Goal: Task Accomplishment & Management: Complete application form

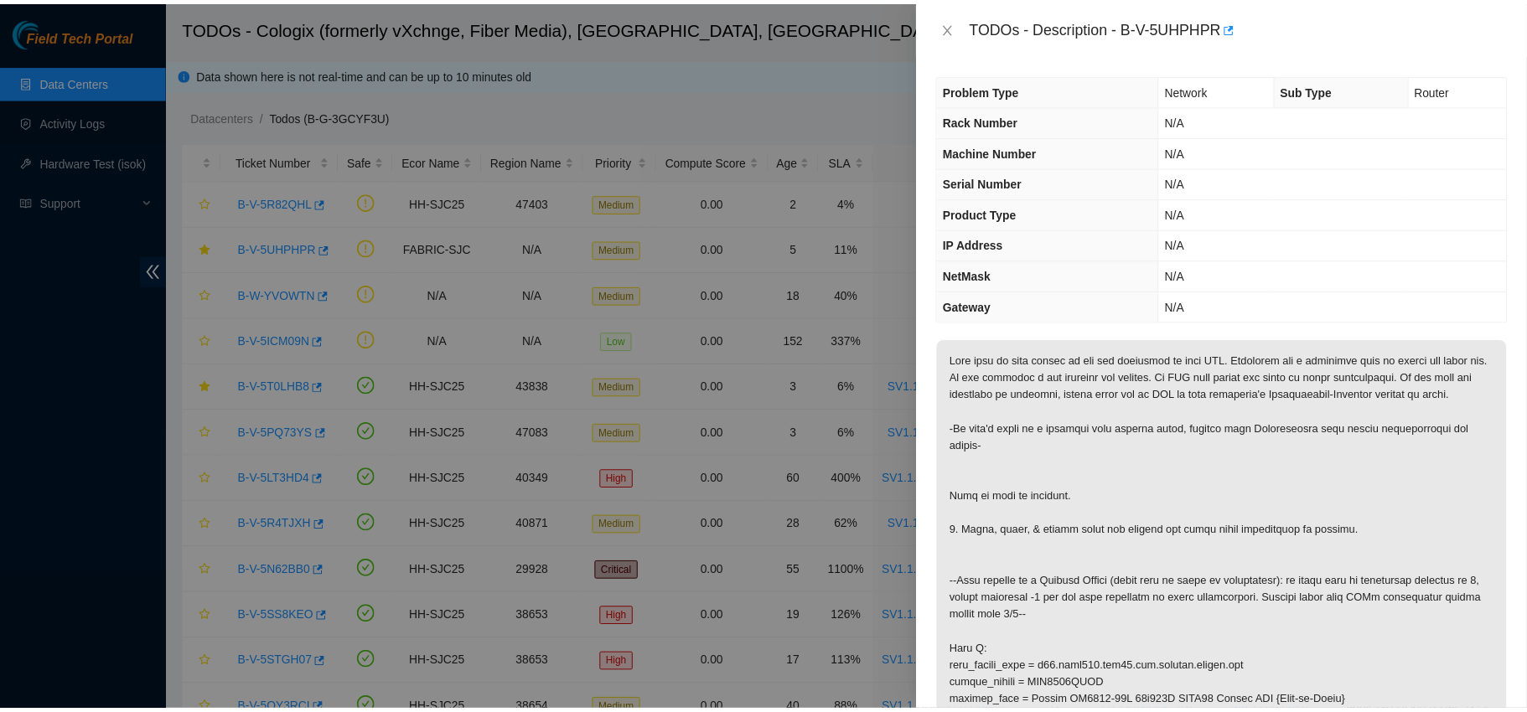
scroll to position [1168, 0]
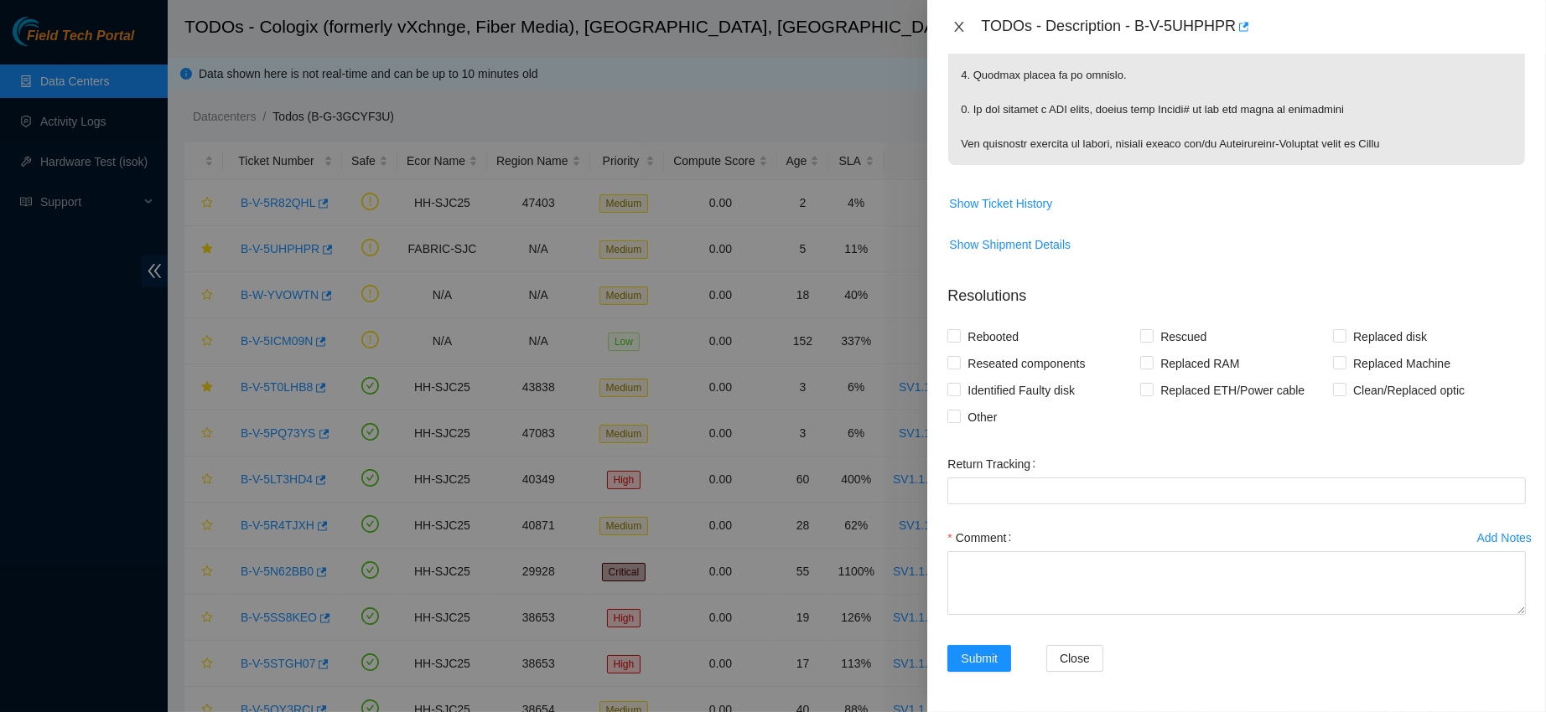
click at [956, 23] on icon "close" at bounding box center [959, 27] width 9 height 10
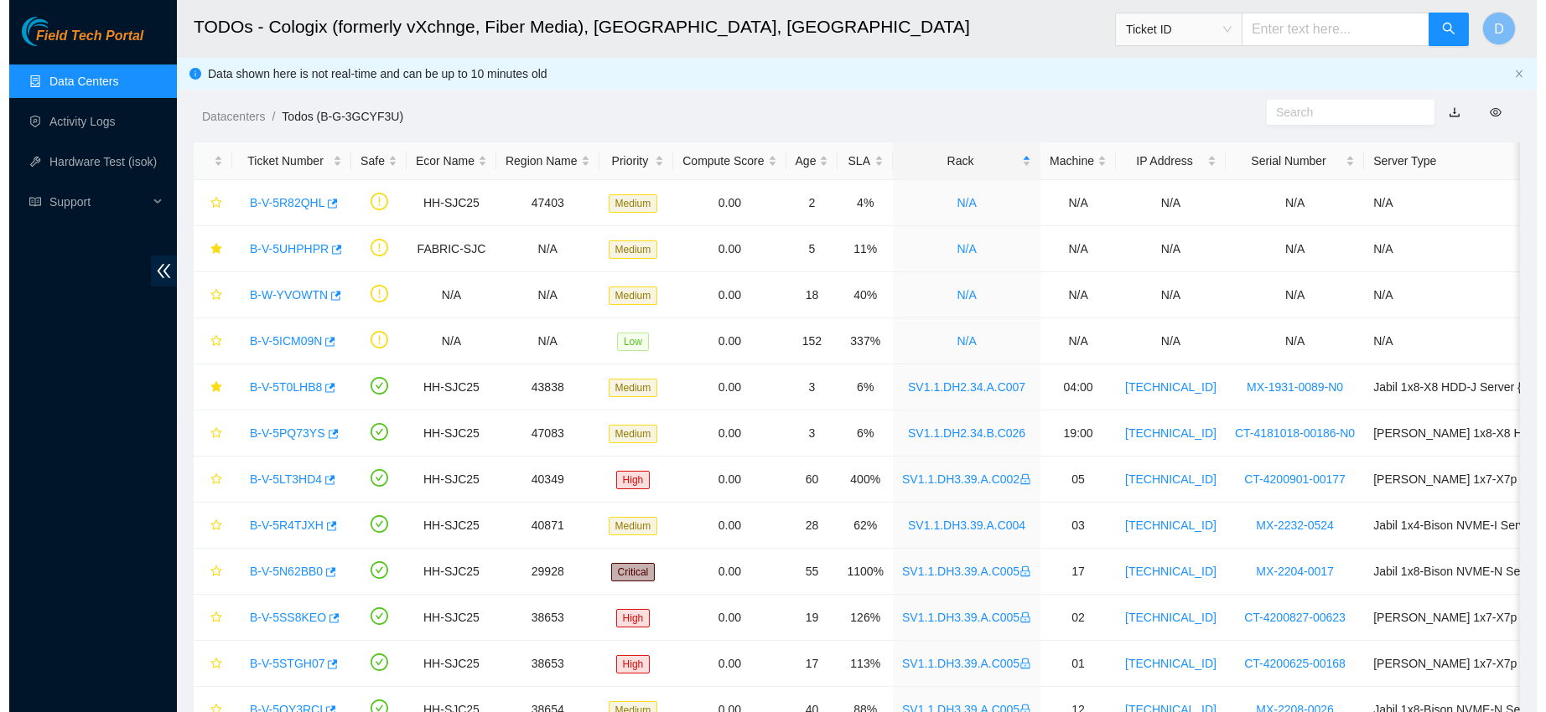
scroll to position [256, 0]
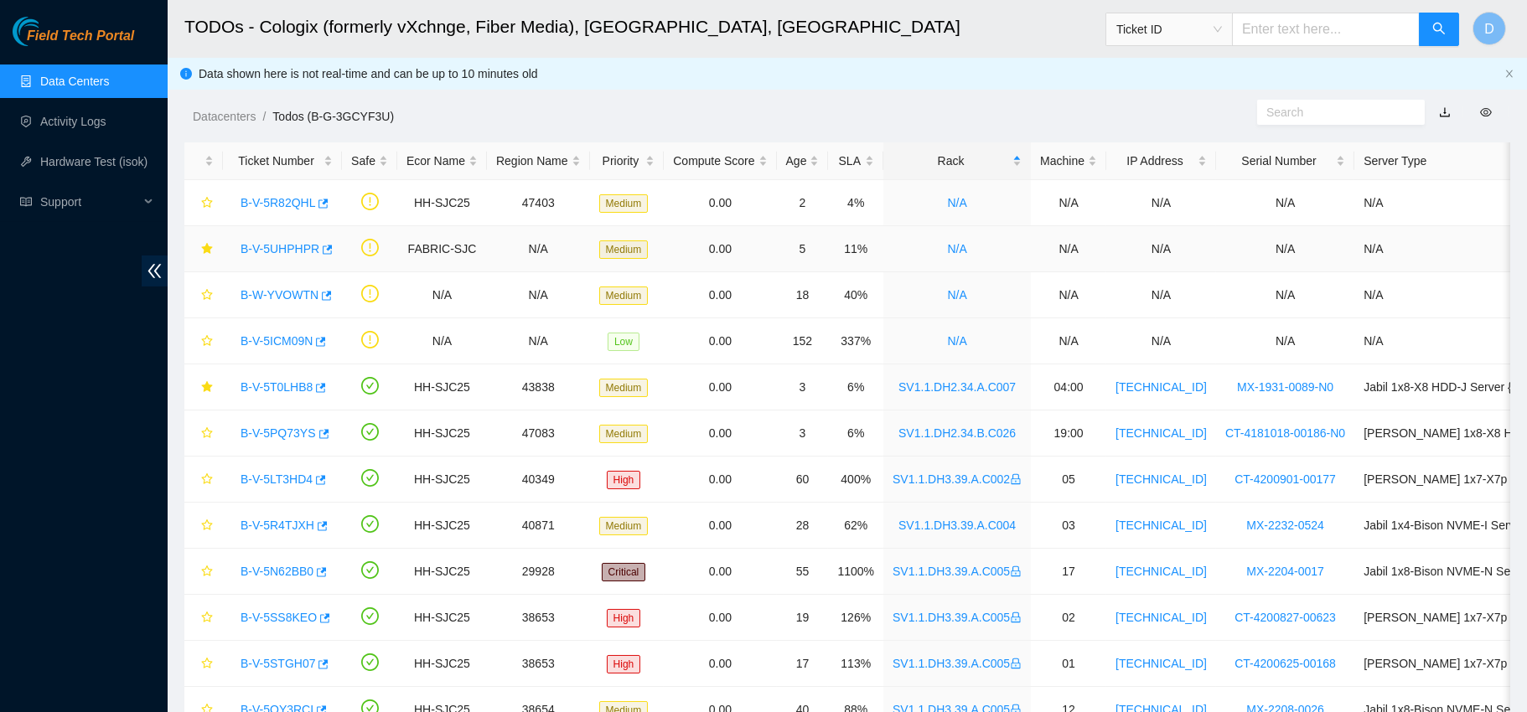
click at [280, 242] on link "B-V-5UHPHPR" at bounding box center [280, 248] width 79 height 13
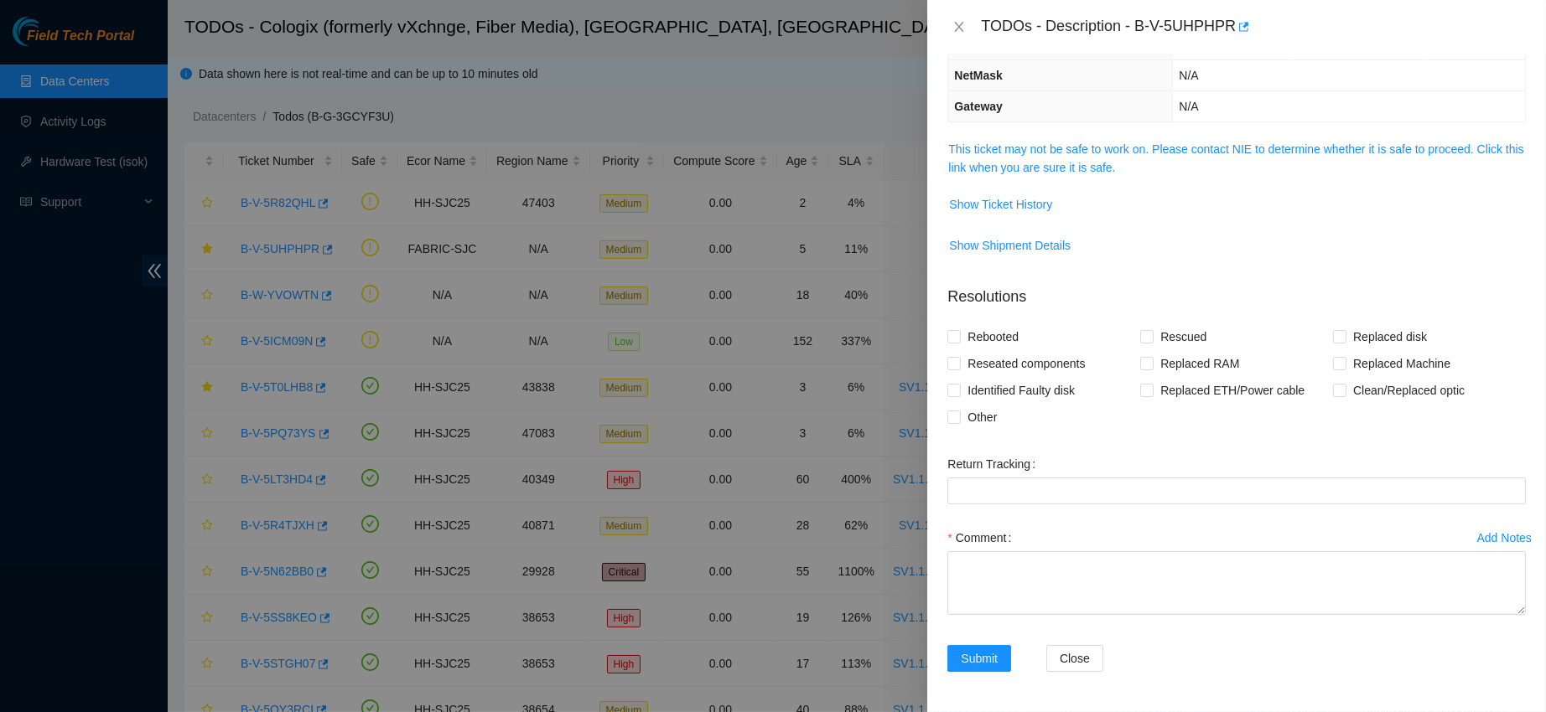
scroll to position [182, 0]
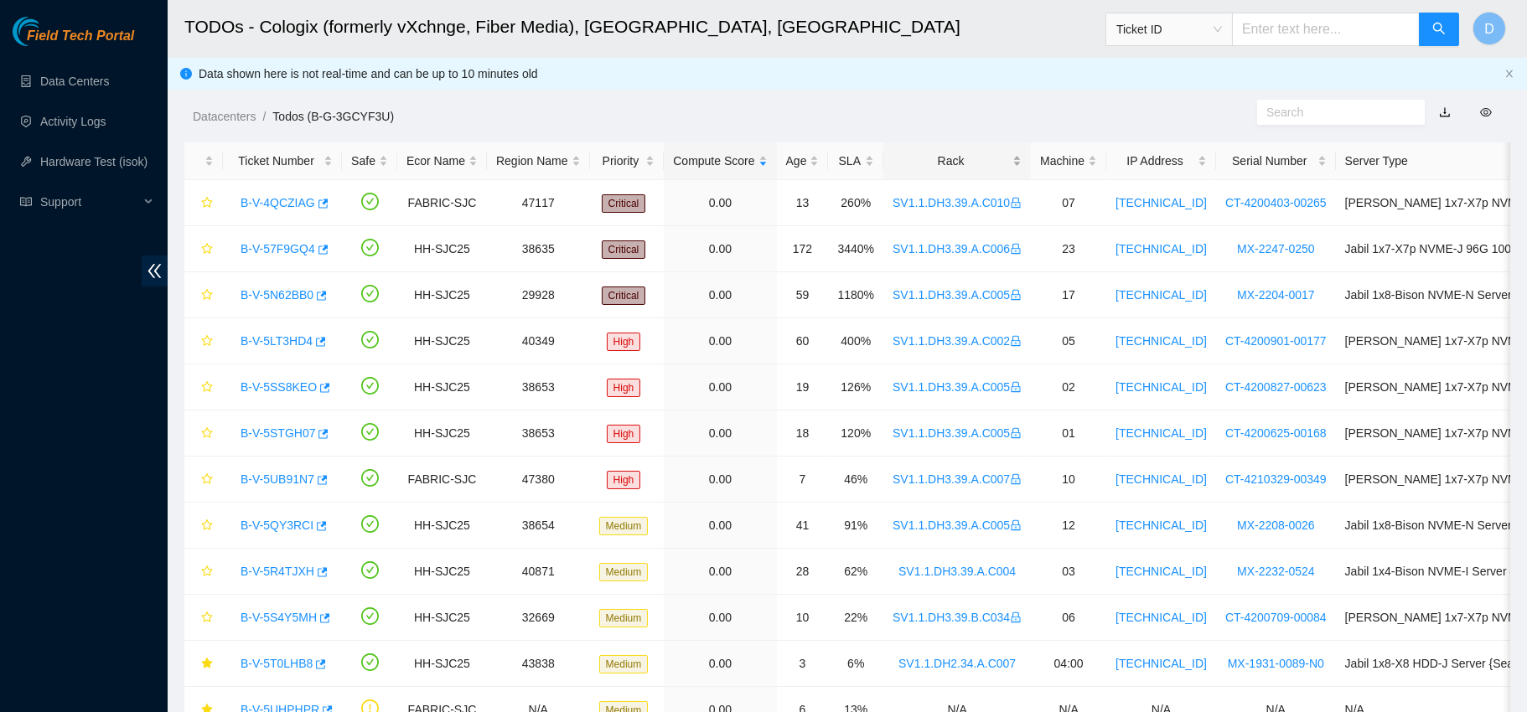
click at [916, 154] on div "Rack" at bounding box center [957, 161] width 129 height 18
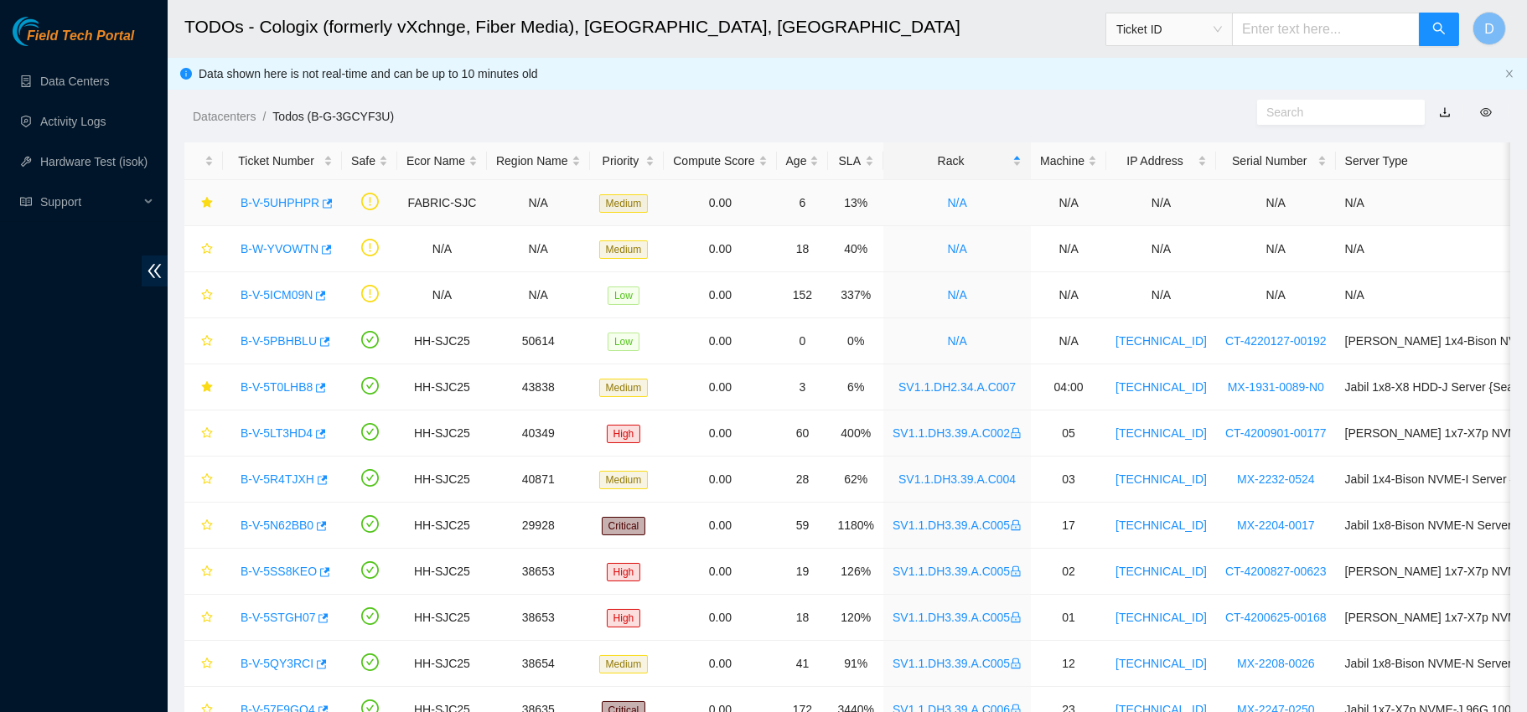
click at [280, 203] on link "B-V-5UHPHPR" at bounding box center [280, 202] width 79 height 13
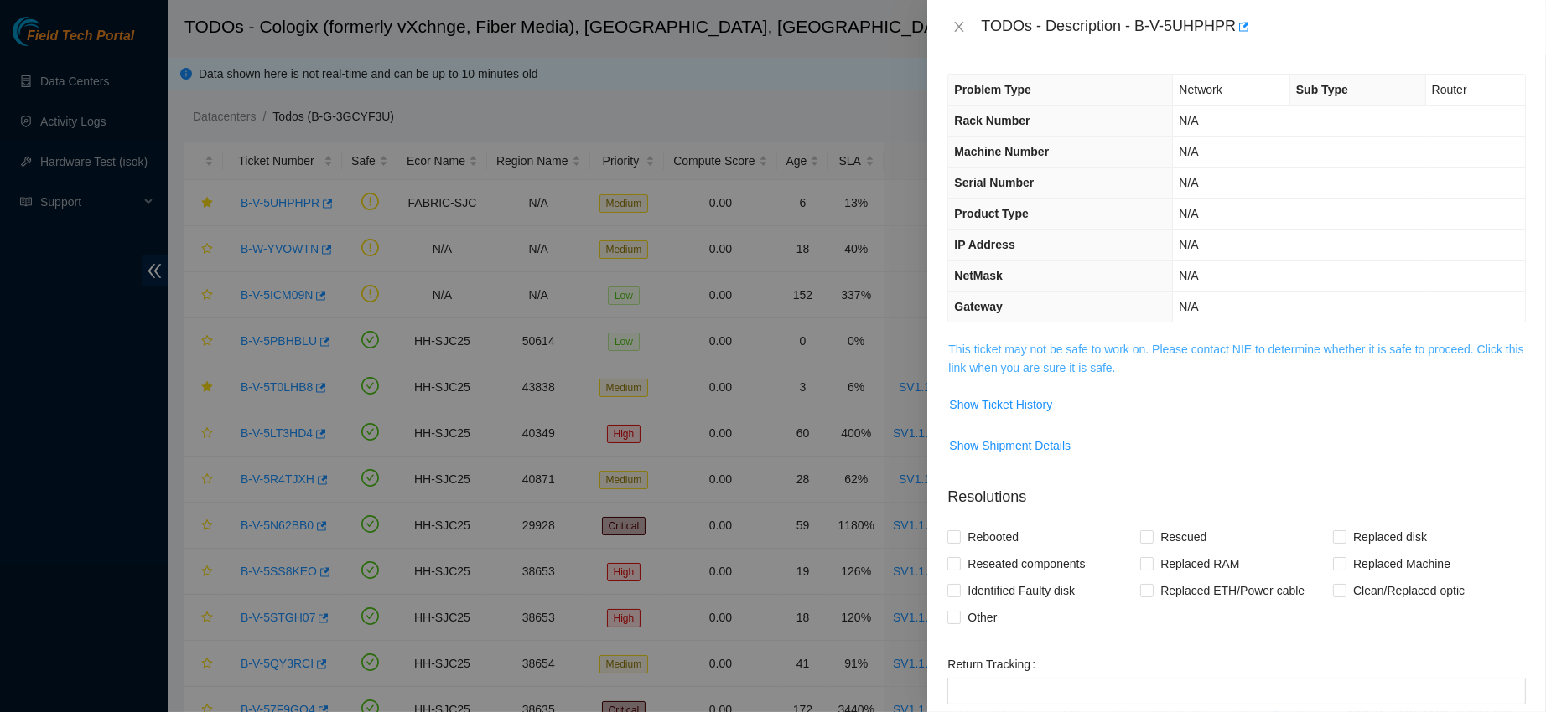
click at [1102, 343] on link "This ticket may not be safe to work on. Please contact NIE to determine whether…" at bounding box center [1235, 359] width 575 height 32
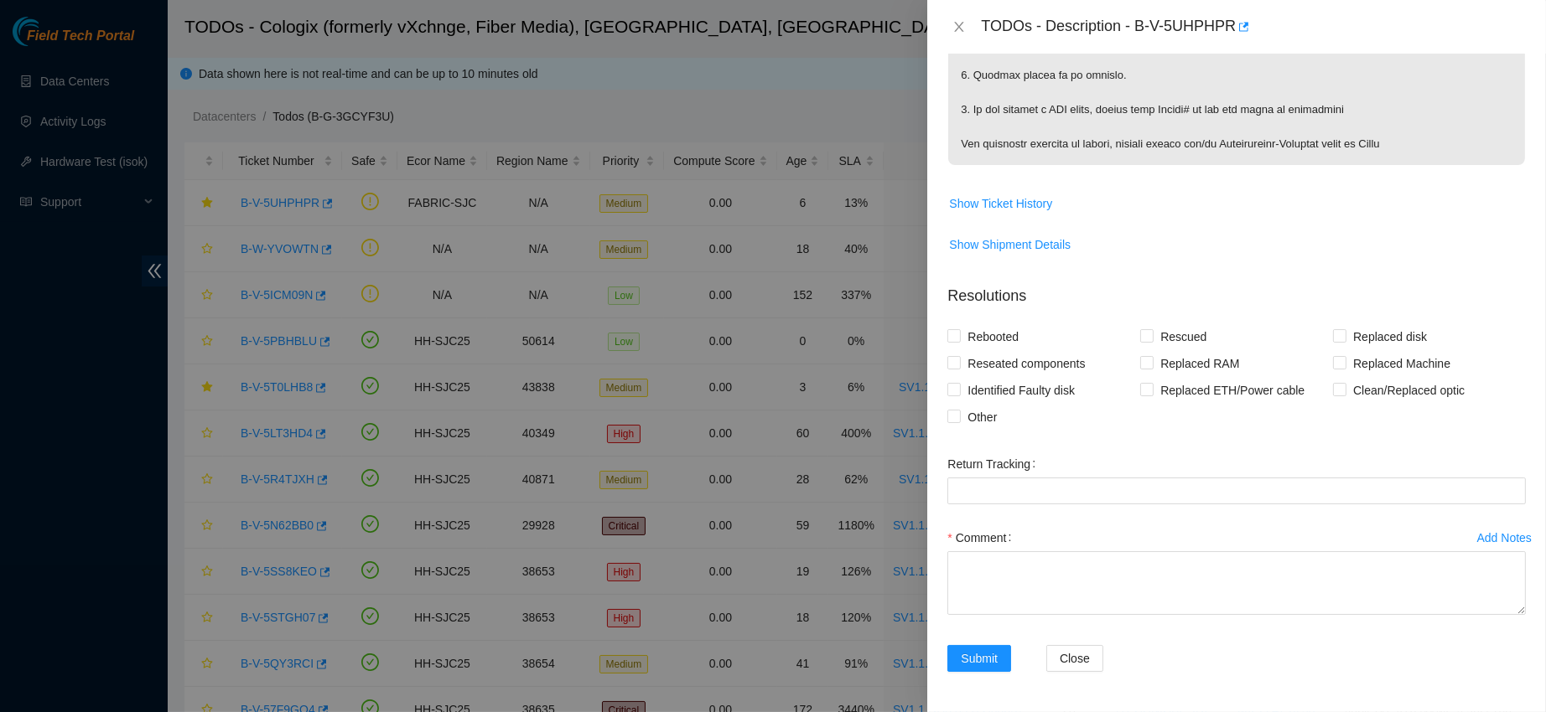
scroll to position [1529, 0]
click at [968, 572] on textarea "Comment" at bounding box center [1236, 583] width 578 height 64
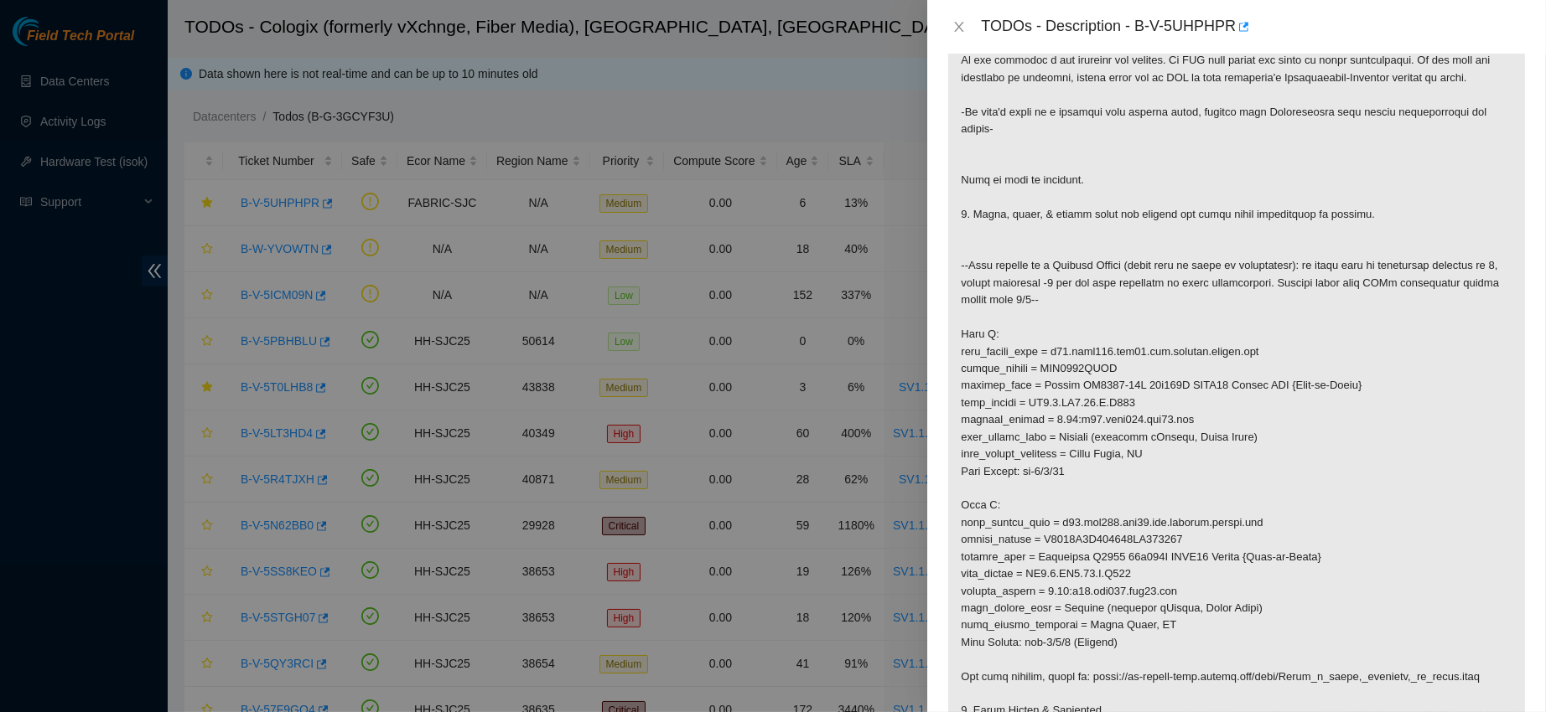
scroll to position [0, 0]
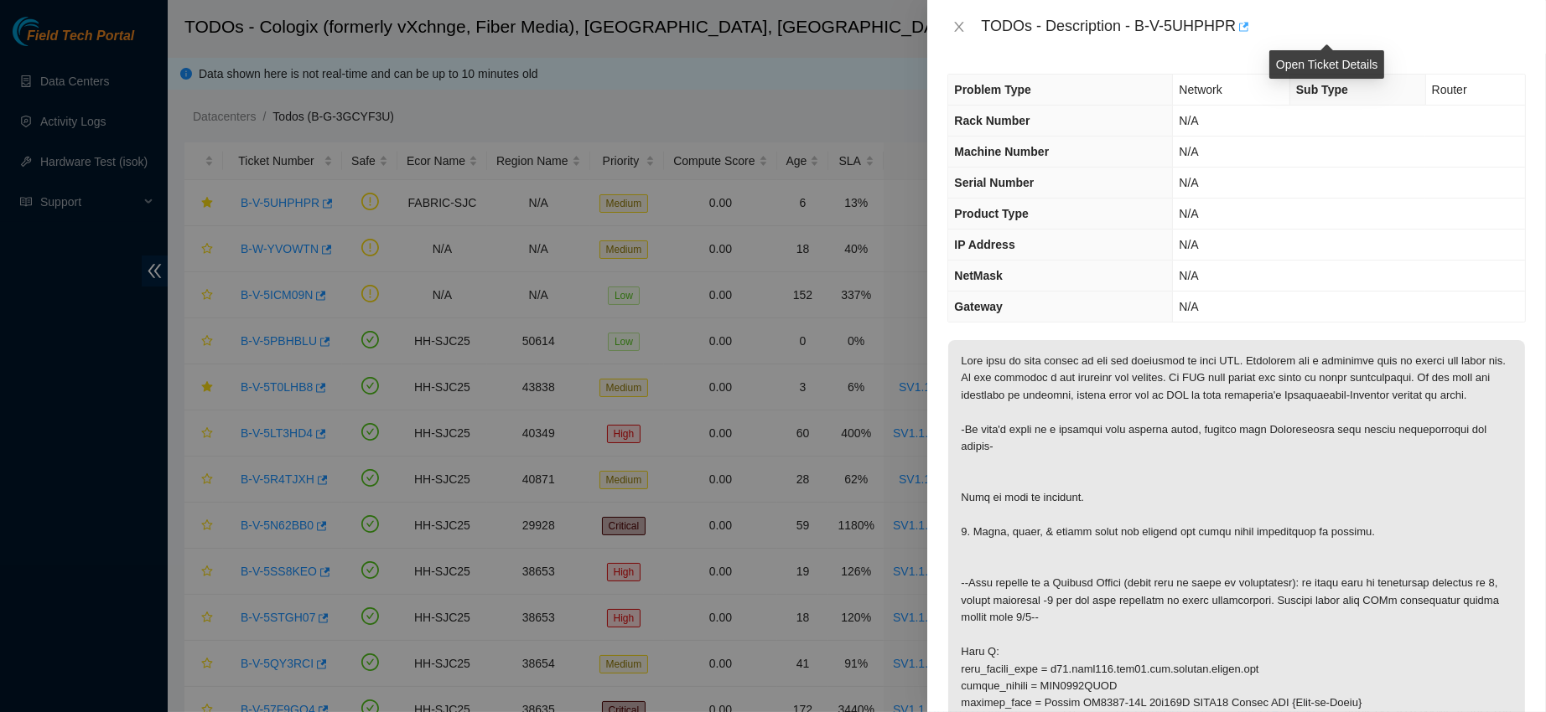
click at [1248, 21] on icon "button" at bounding box center [1242, 27] width 12 height 12
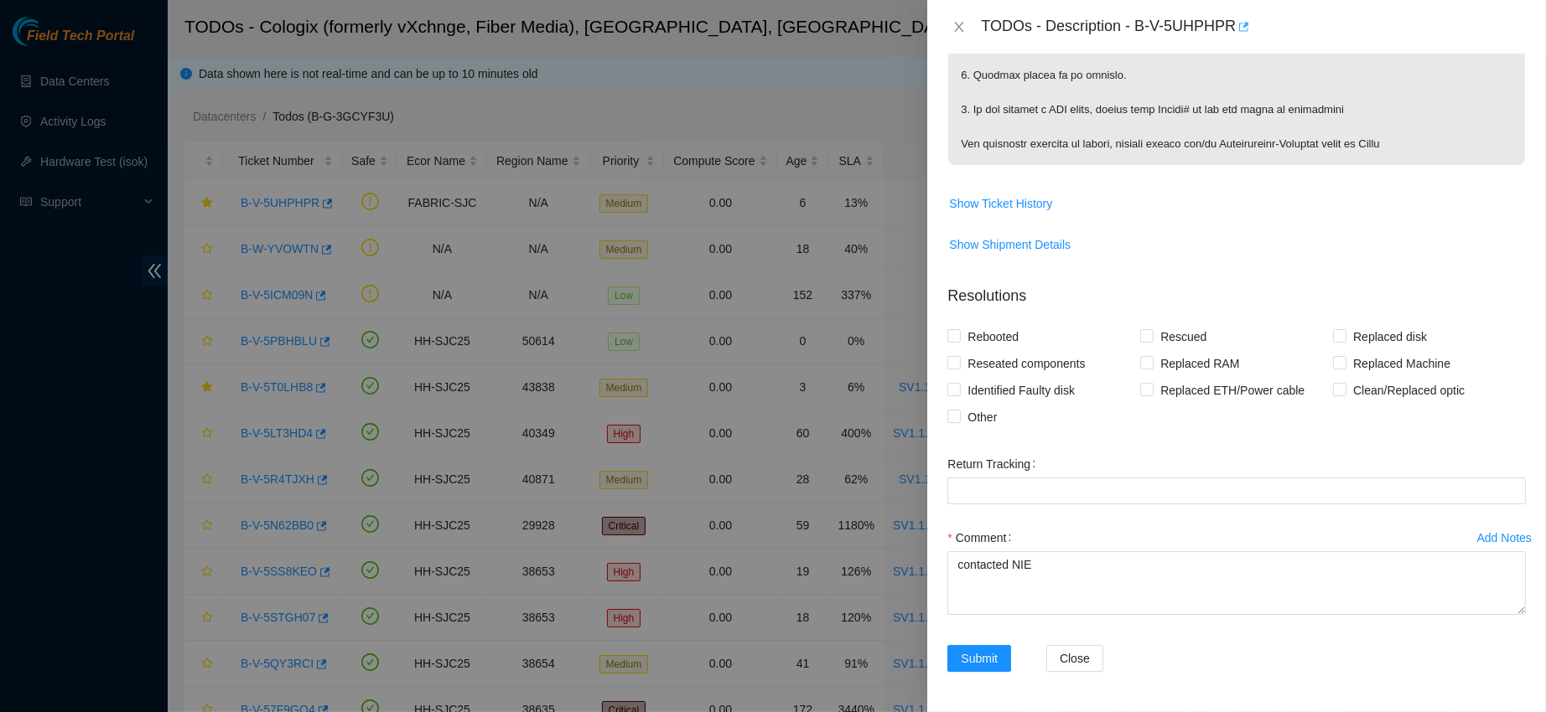
scroll to position [1529, 0]
click at [1049, 564] on textarea "contacted NIE" at bounding box center [1236, 583] width 578 height 64
paste textarea "NVERDI"
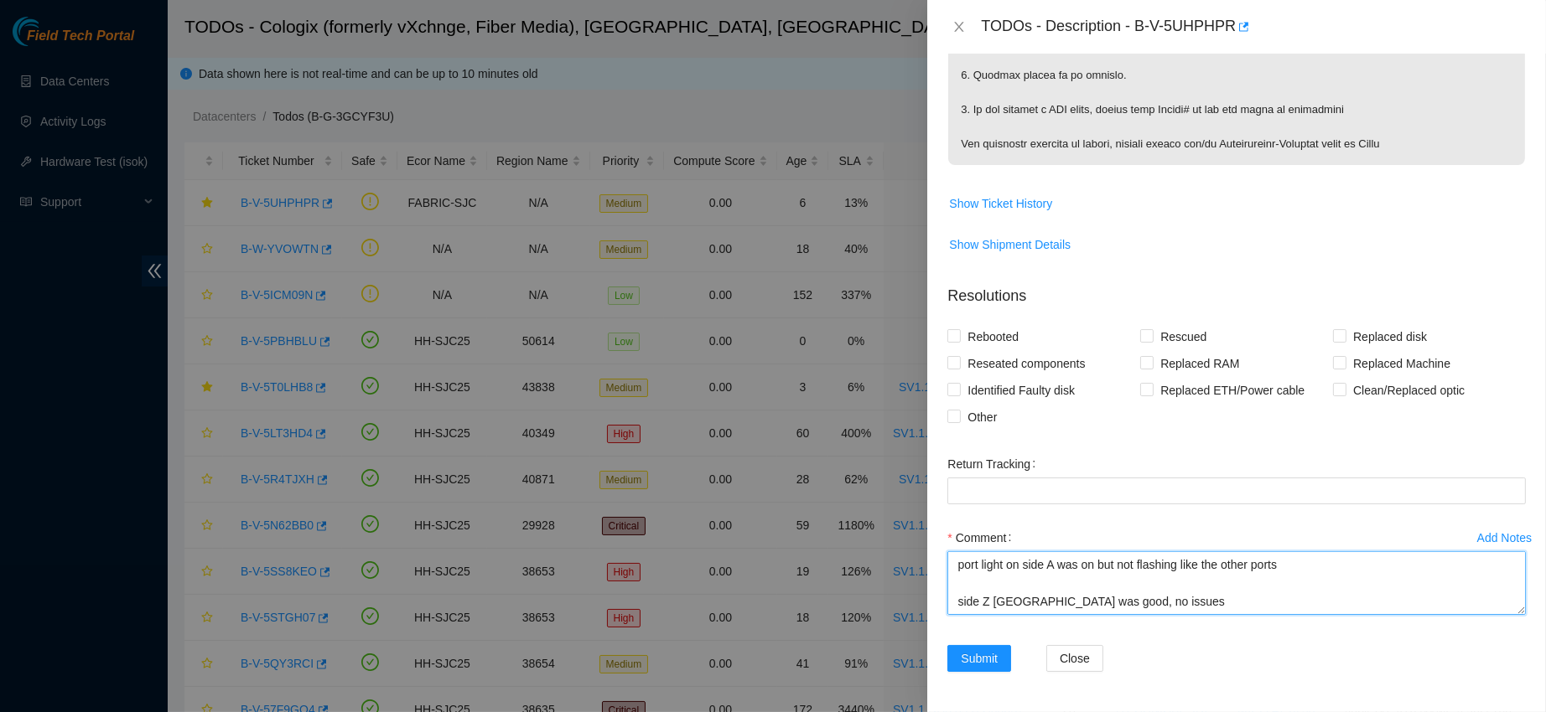
scroll to position [142, 0]
click at [1088, 383] on div "Identified Faulty disk" at bounding box center [1043, 390] width 193 height 27
click at [1104, 599] on textarea "contacted [PERSON_NAME] to confirm that ticket was good to work on verified the…" at bounding box center [1236, 583] width 578 height 64
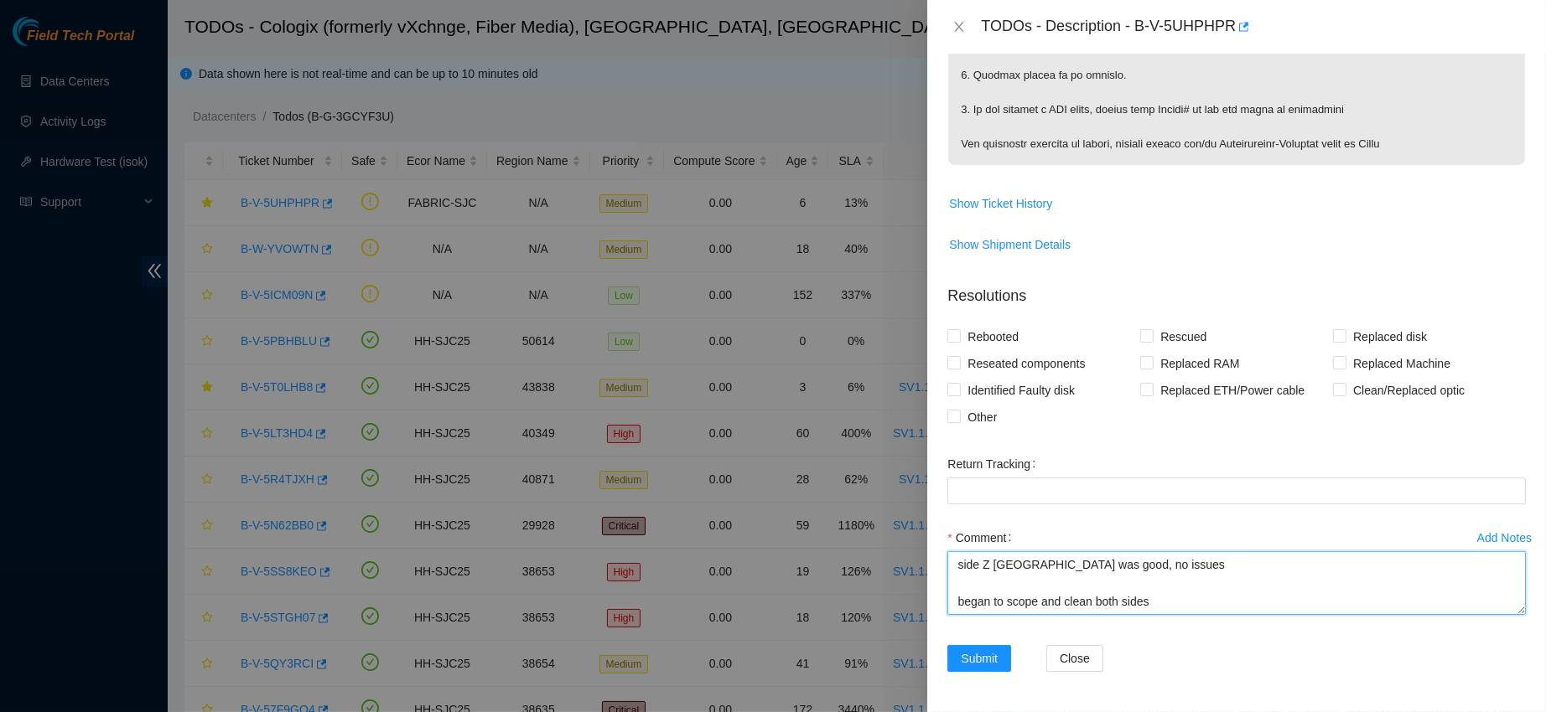
paste textarea "NVERDI"
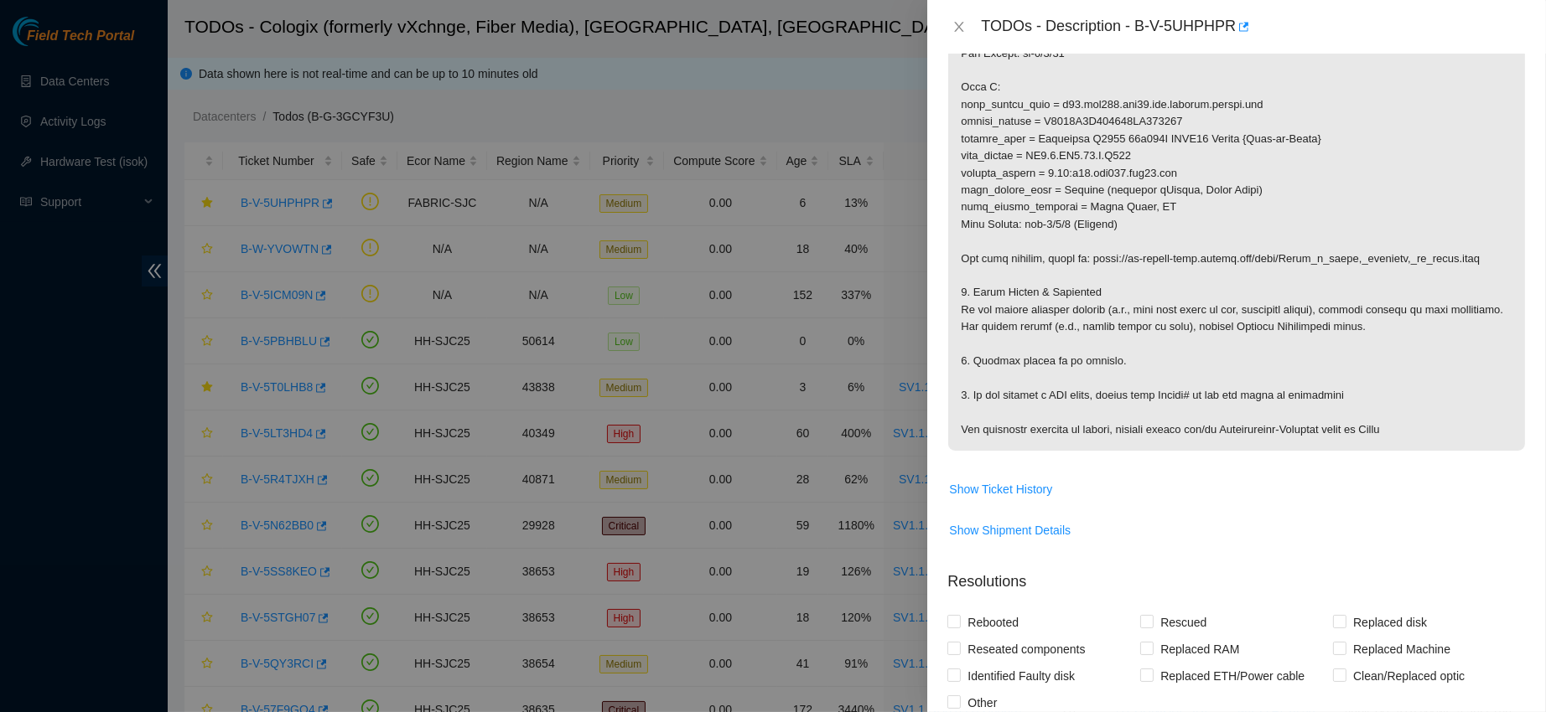
scroll to position [729, 0]
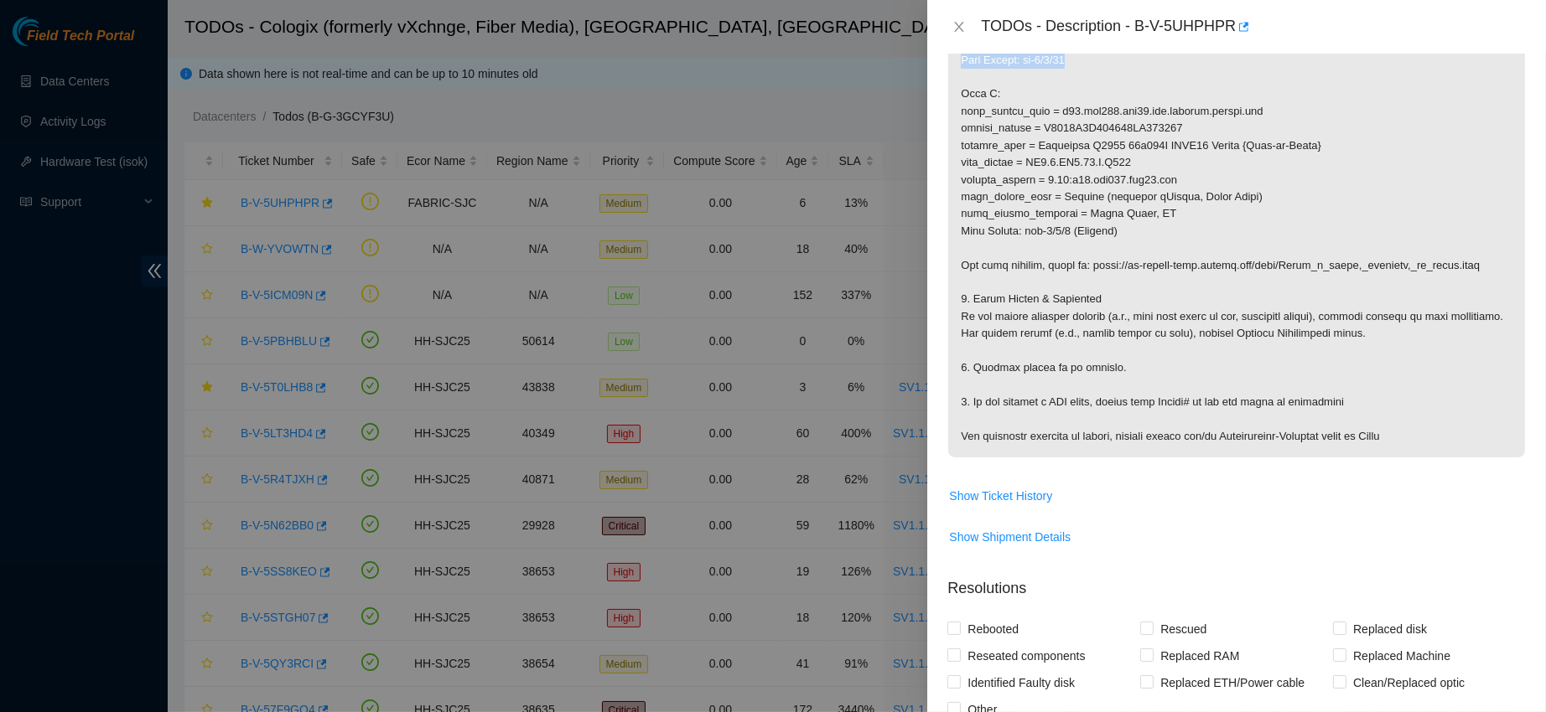
drag, startPoint x: 961, startPoint y: 110, endPoint x: 1117, endPoint y: 312, distance: 255.2
click at [1117, 312] on p at bounding box center [1236, 34] width 577 height 847
copy p "Side A: fqdn_router_name = [DOMAIN_NAME] serial_number = AAA2120AACL product_na…"
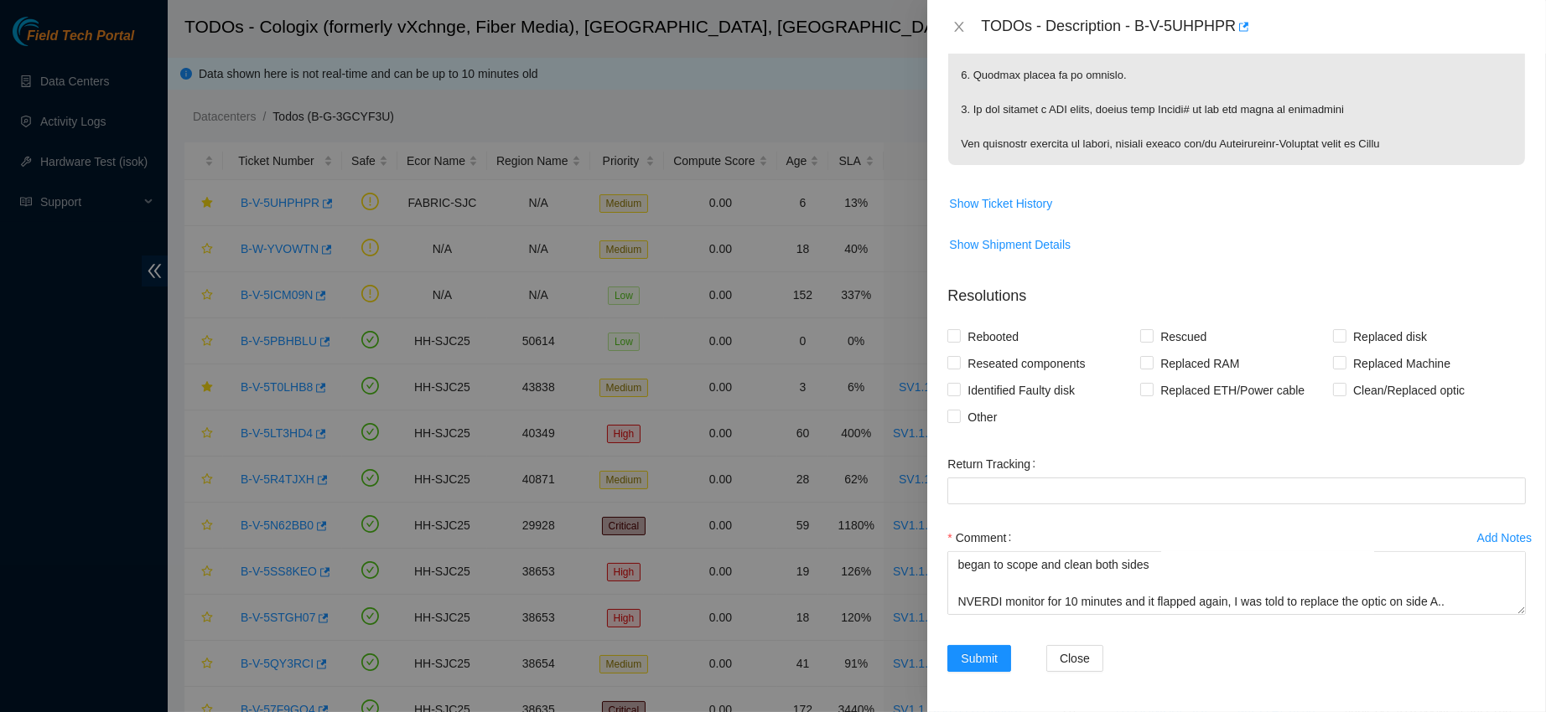
scroll to position [1529, 0]
click at [1016, 614] on div "Comment contacted NVERDI to confirm that ticket was good to work on verified th…" at bounding box center [1236, 575] width 578 height 101
click at [1007, 604] on textarea "contacted [PERSON_NAME] to confirm that ticket was good to work on verified the…" at bounding box center [1236, 583] width 578 height 64
paste textarea "Side A: fqdn_router_name = [DOMAIN_NAME] serial_number = AAA2120AACL product_na…"
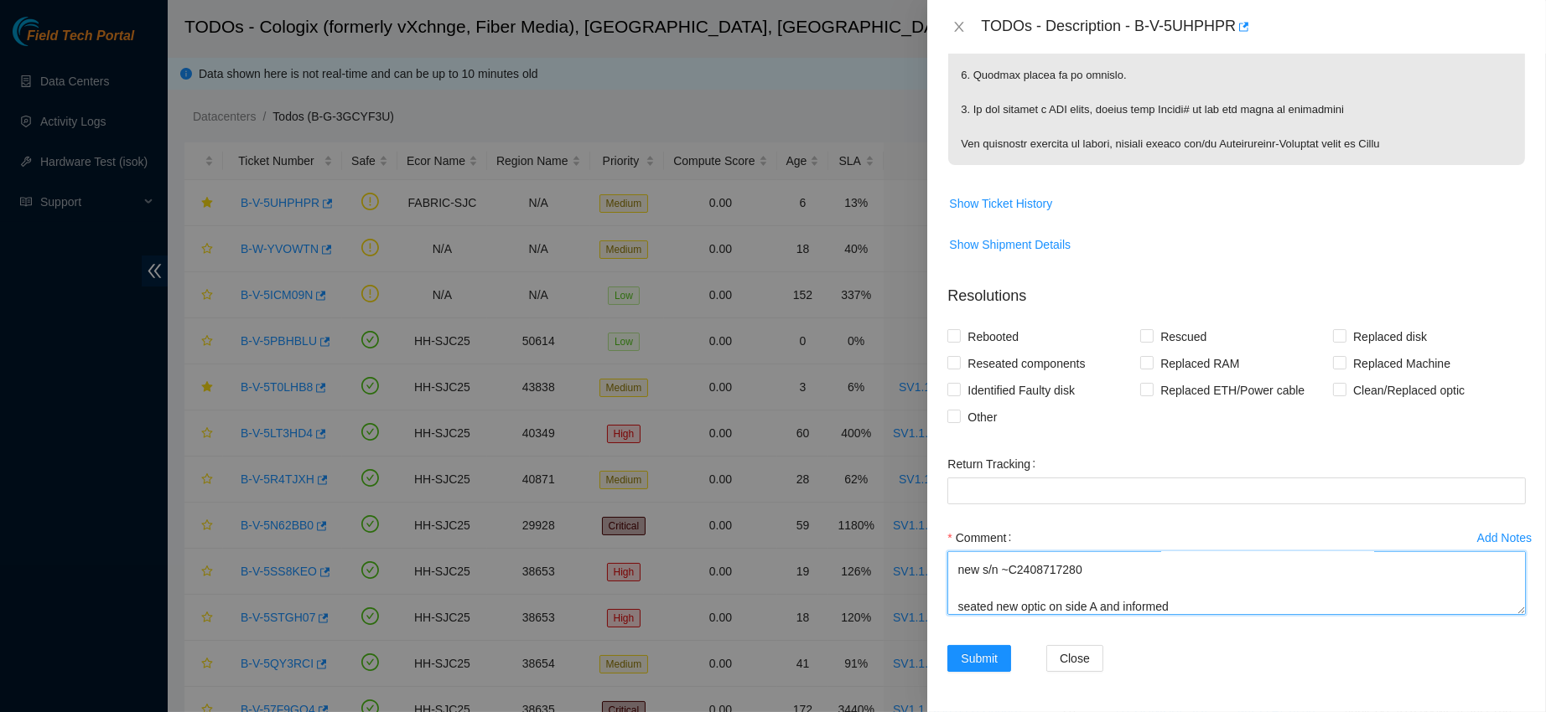
paste textarea "Side A: fqdn_router_name = [DOMAIN_NAME] serial_number = AAA2120AACL product_na…"
drag, startPoint x: 957, startPoint y: 584, endPoint x: 1131, endPoint y: 655, distance: 188.0
click at [1131, 655] on form "Resolutions Rebooted Rescued Replaced disk Reseated components Replaced RAM Rep…" at bounding box center [1236, 482] width 578 height 420
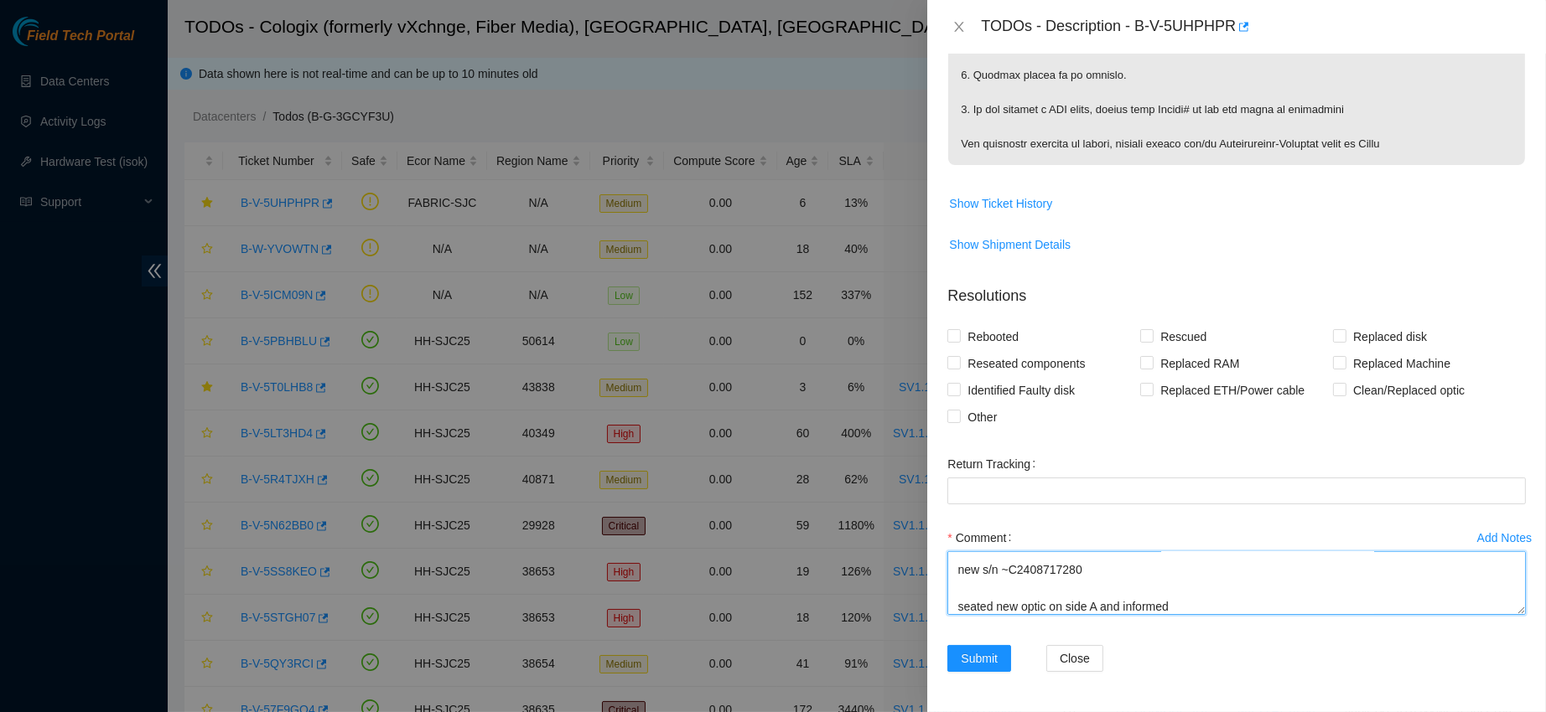
paste textarea "NVERDI"
type textarea "contacted [PERSON_NAME] to confirm that ticket was good to work on verified the…"
click at [955, 370] on label "Reseated components" at bounding box center [1019, 363] width 144 height 27
click at [955, 368] on input "Reseated components" at bounding box center [953, 362] width 12 height 12
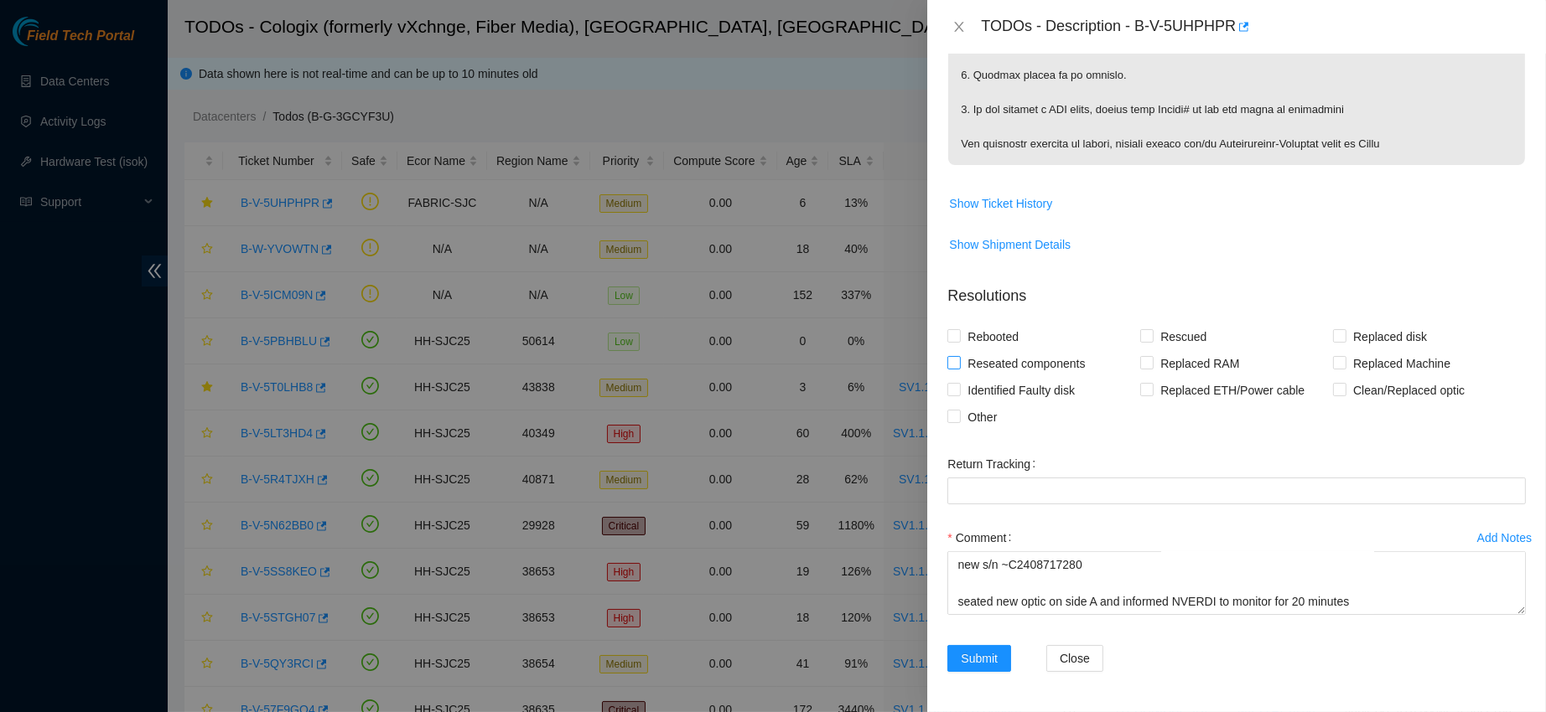
checkbox input "true"
click at [1355, 383] on span "Clean/Replaced optic" at bounding box center [1408, 390] width 125 height 27
click at [1344, 383] on input "Clean/Replaced optic" at bounding box center [1339, 389] width 12 height 12
checkbox input "true"
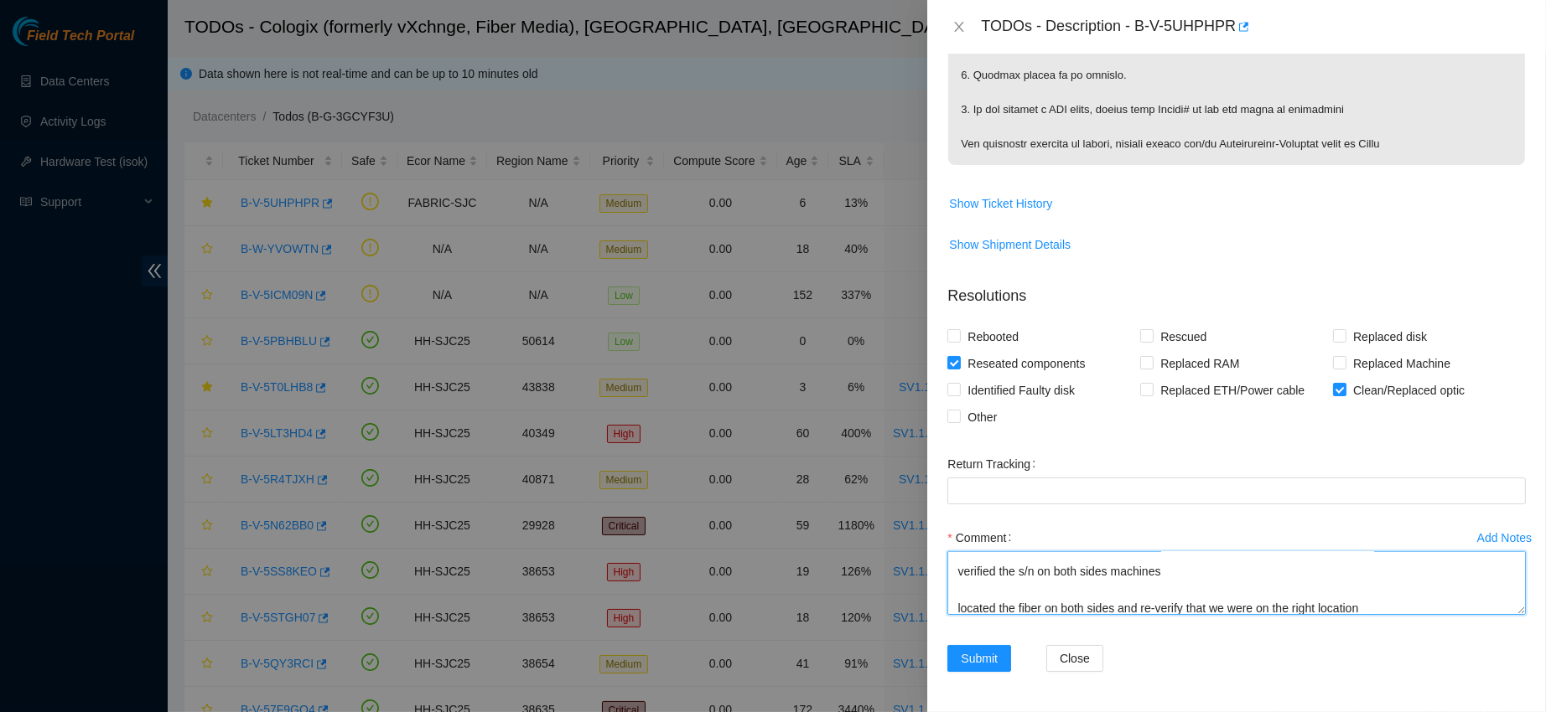
click at [1054, 567] on textarea "contacted [PERSON_NAME] to confirm that ticket was good to work on verified the…" at bounding box center [1236, 583] width 578 height 64
drag, startPoint x: 1231, startPoint y: 579, endPoint x: 1169, endPoint y: 579, distance: 62.0
click at [1169, 579] on textarea "contacted [PERSON_NAME] to confirm that ticket was good to work on verified the…" at bounding box center [1236, 583] width 578 height 64
click at [1129, 578] on textarea "contacted [PERSON_NAME] to confirm that ticket was good to work on verified the…" at bounding box center [1236, 583] width 578 height 64
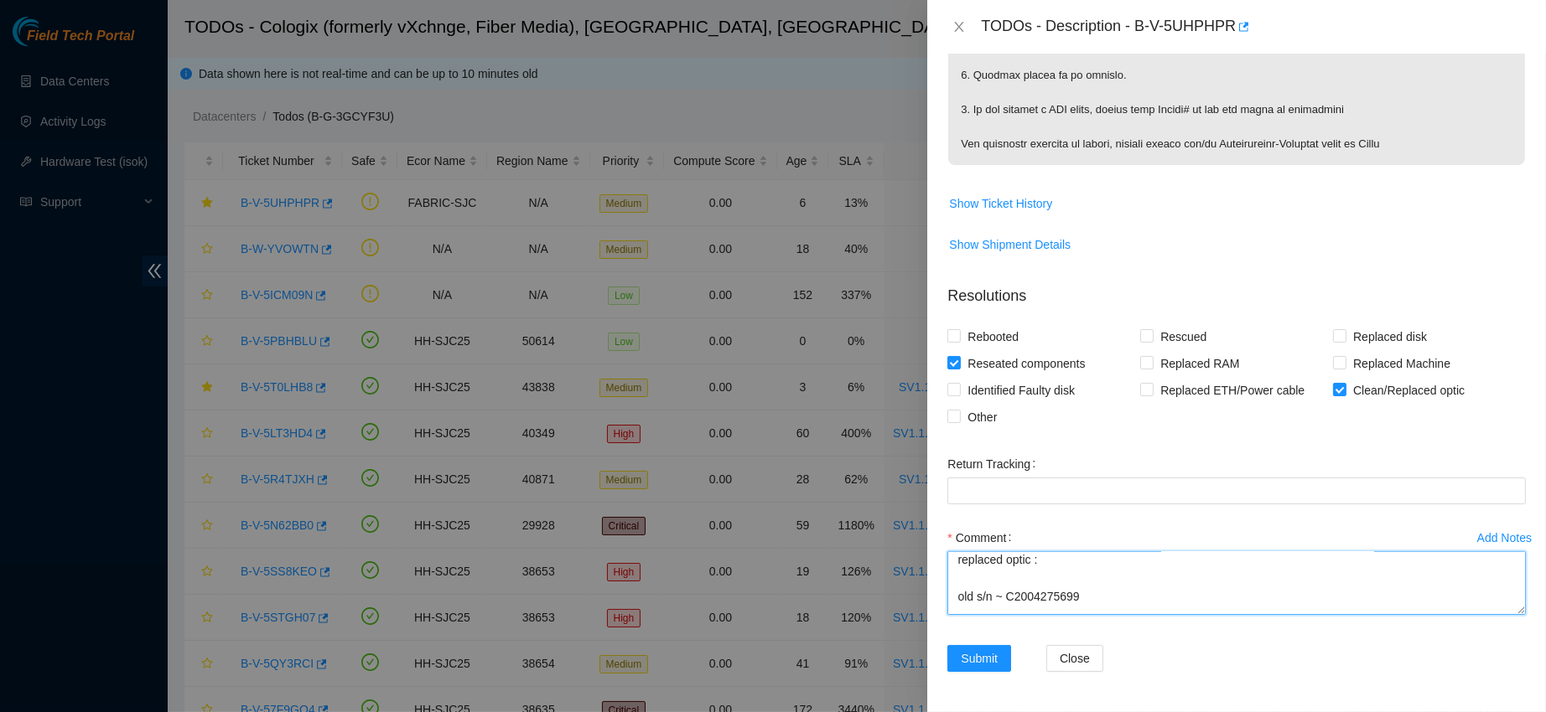
scroll to position [0, 0]
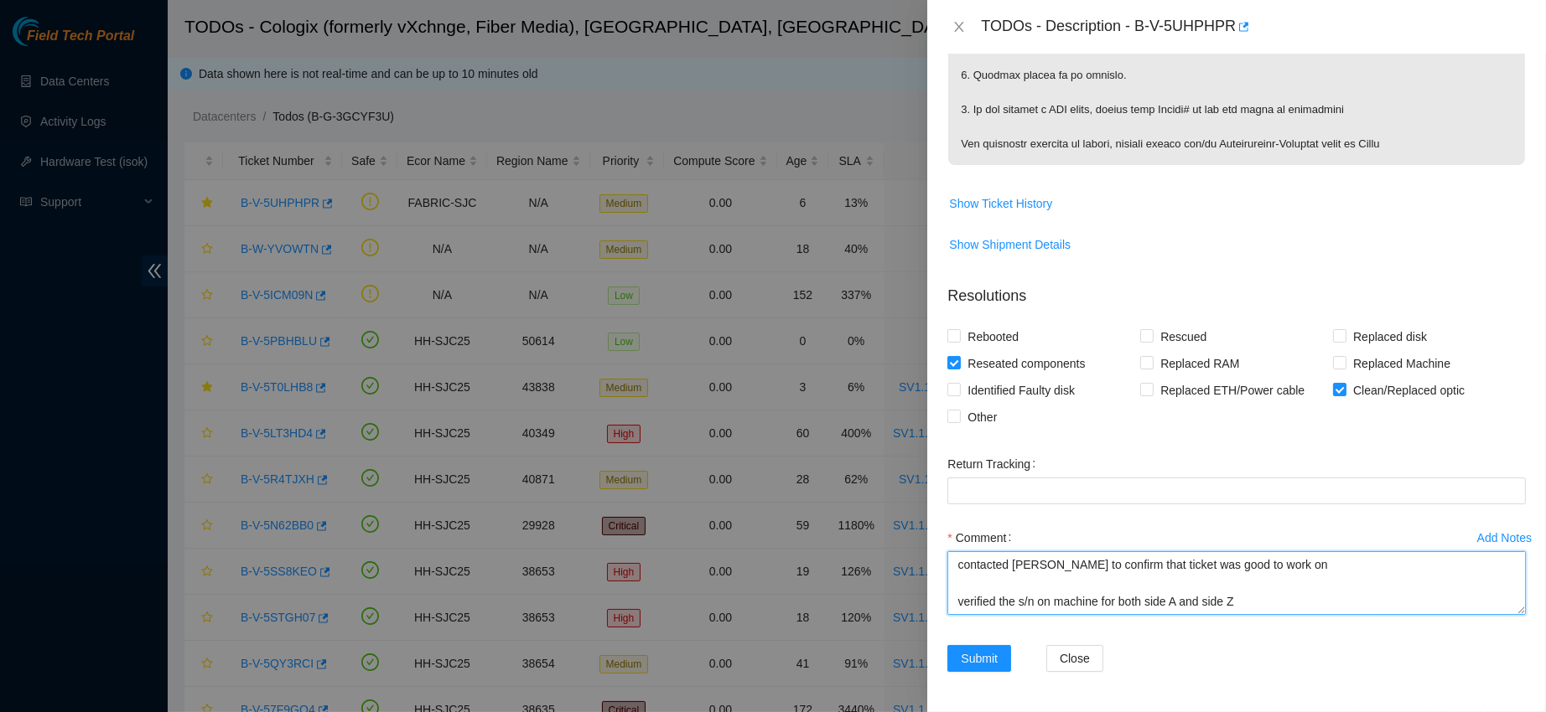
drag, startPoint x: 1263, startPoint y: 608, endPoint x: 959, endPoint y: 472, distance: 333.5
click at [959, 472] on form "Resolutions Rebooted Rescued Replaced disk Reseated components Replaced RAM Rep…" at bounding box center [1236, 482] width 578 height 420
type textarea "contacted [PERSON_NAME] to confirm that ticket was good to work on verified the…"
click at [987, 654] on span "Submit" at bounding box center [978, 659] width 37 height 18
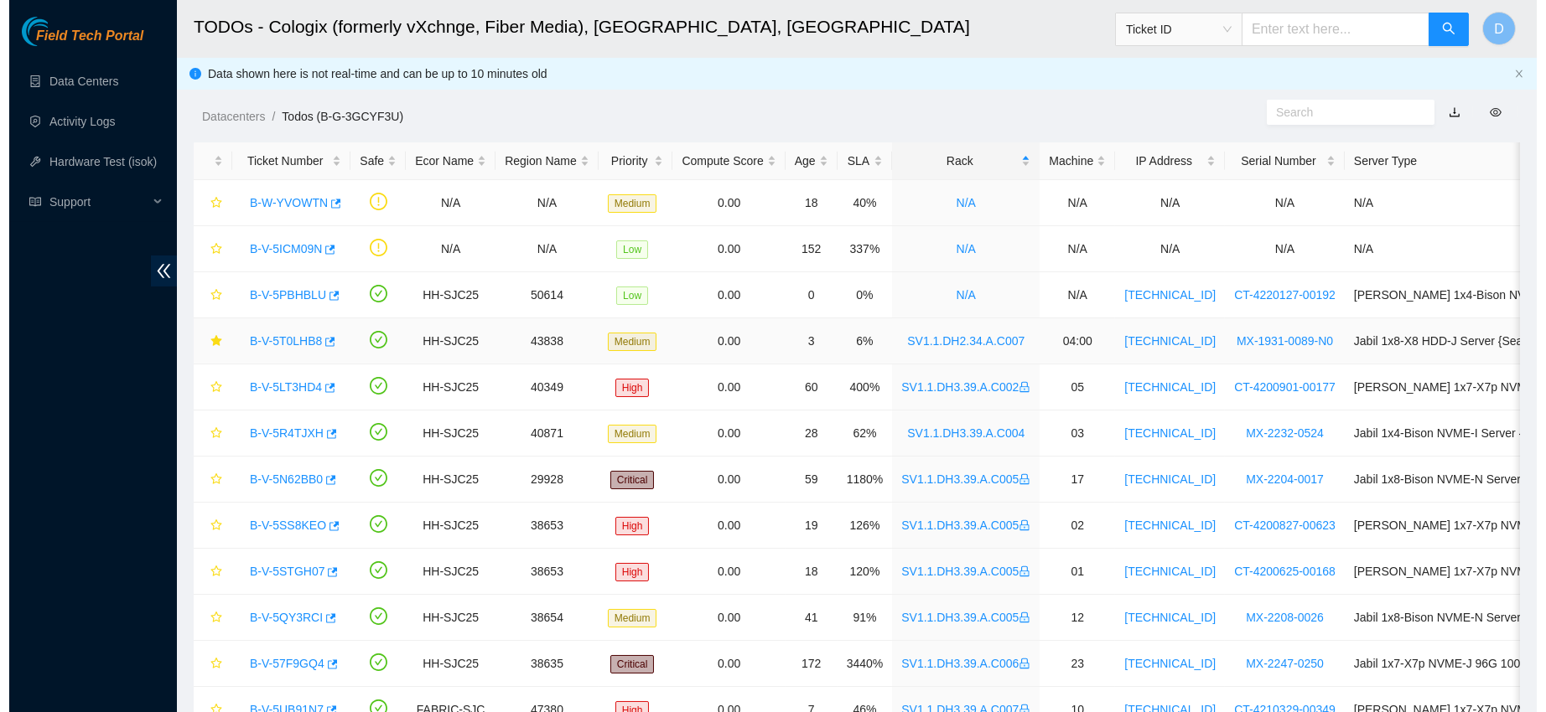
scroll to position [1, 0]
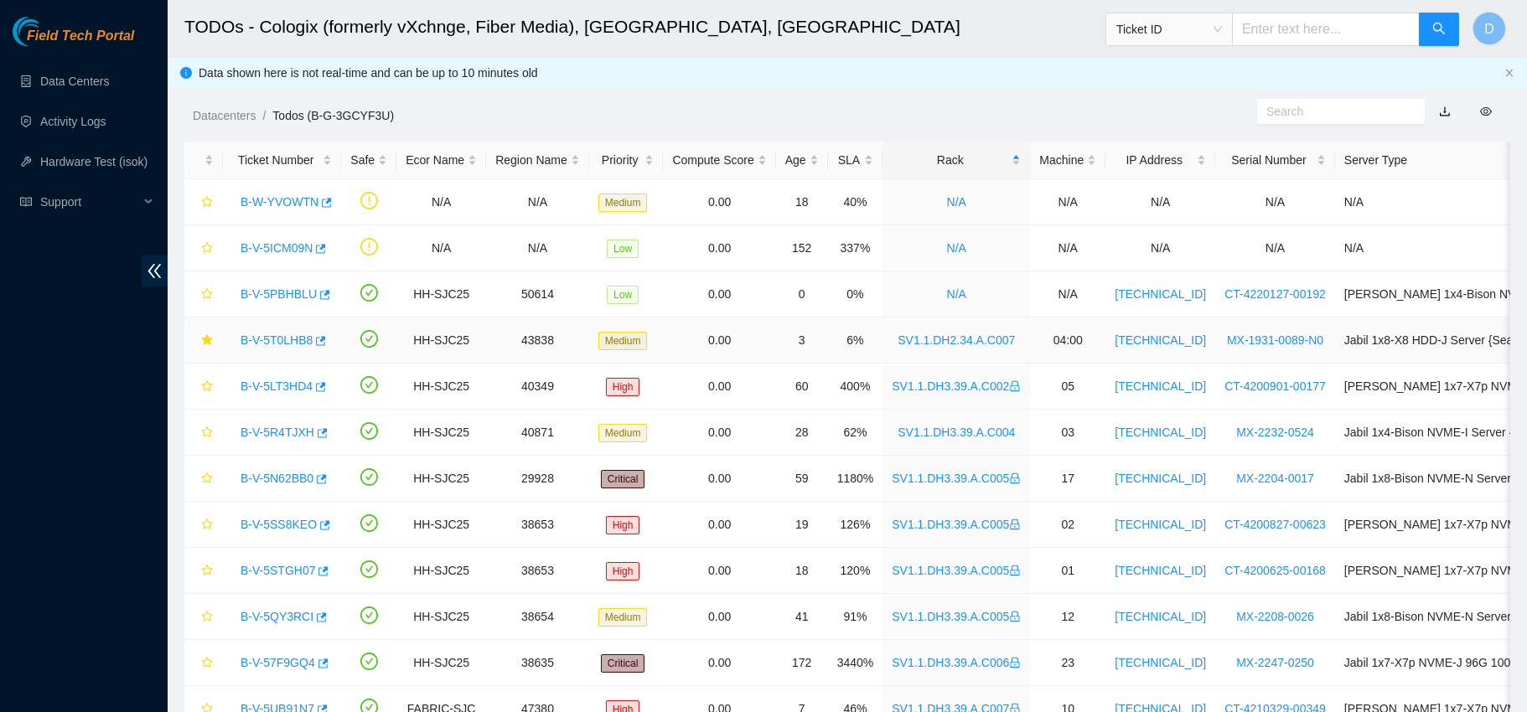
click at [262, 342] on link "B-V-5T0LHB8" at bounding box center [277, 340] width 72 height 13
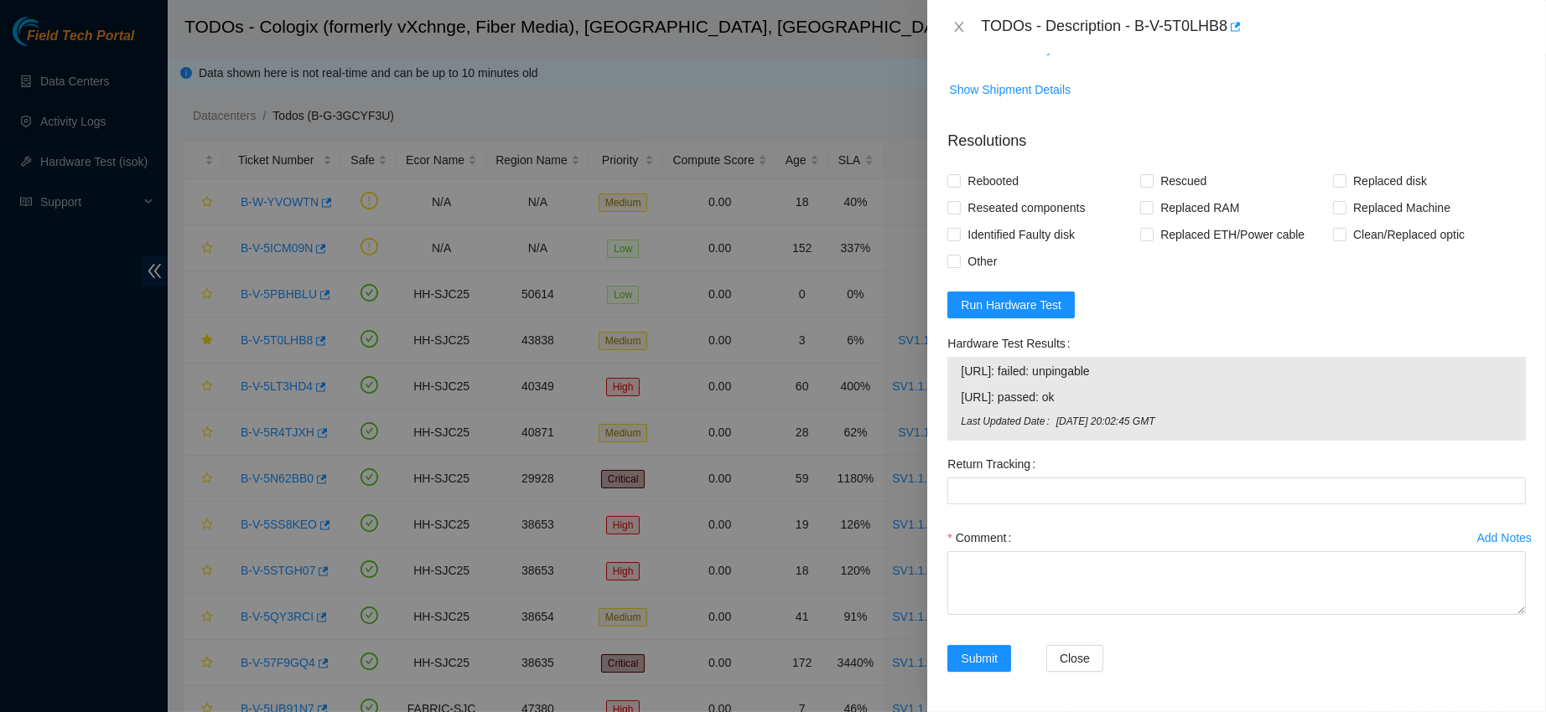
scroll to position [1093, 0]
click at [1002, 292] on button "Run Hardware Test" at bounding box center [1010, 305] width 127 height 27
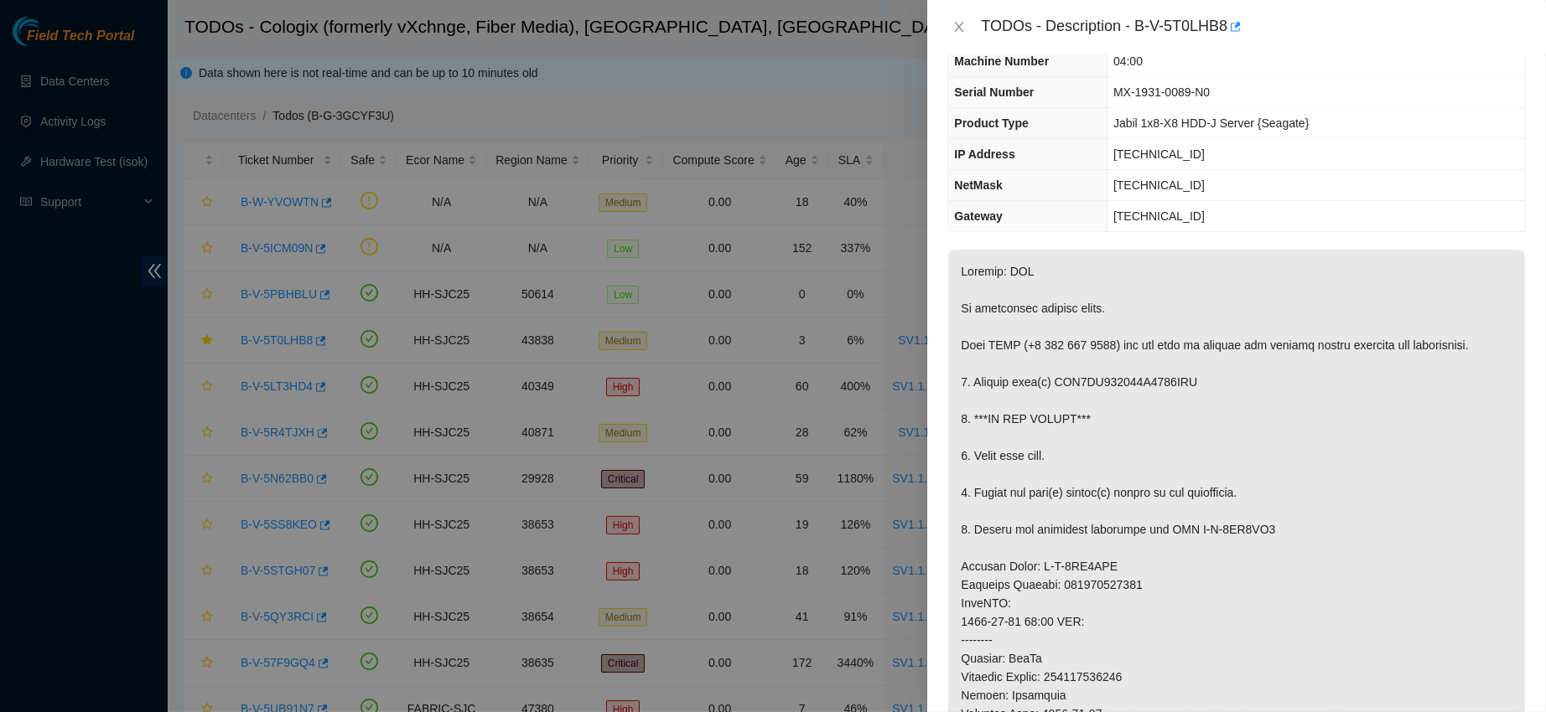
scroll to position [55, 0]
drag, startPoint x: 1196, startPoint y: 21, endPoint x: 1266, endPoint y: 24, distance: 70.5
click at [1266, 24] on div "TODOs - Description - B-V-5T0LHB8" at bounding box center [1253, 26] width 545 height 27
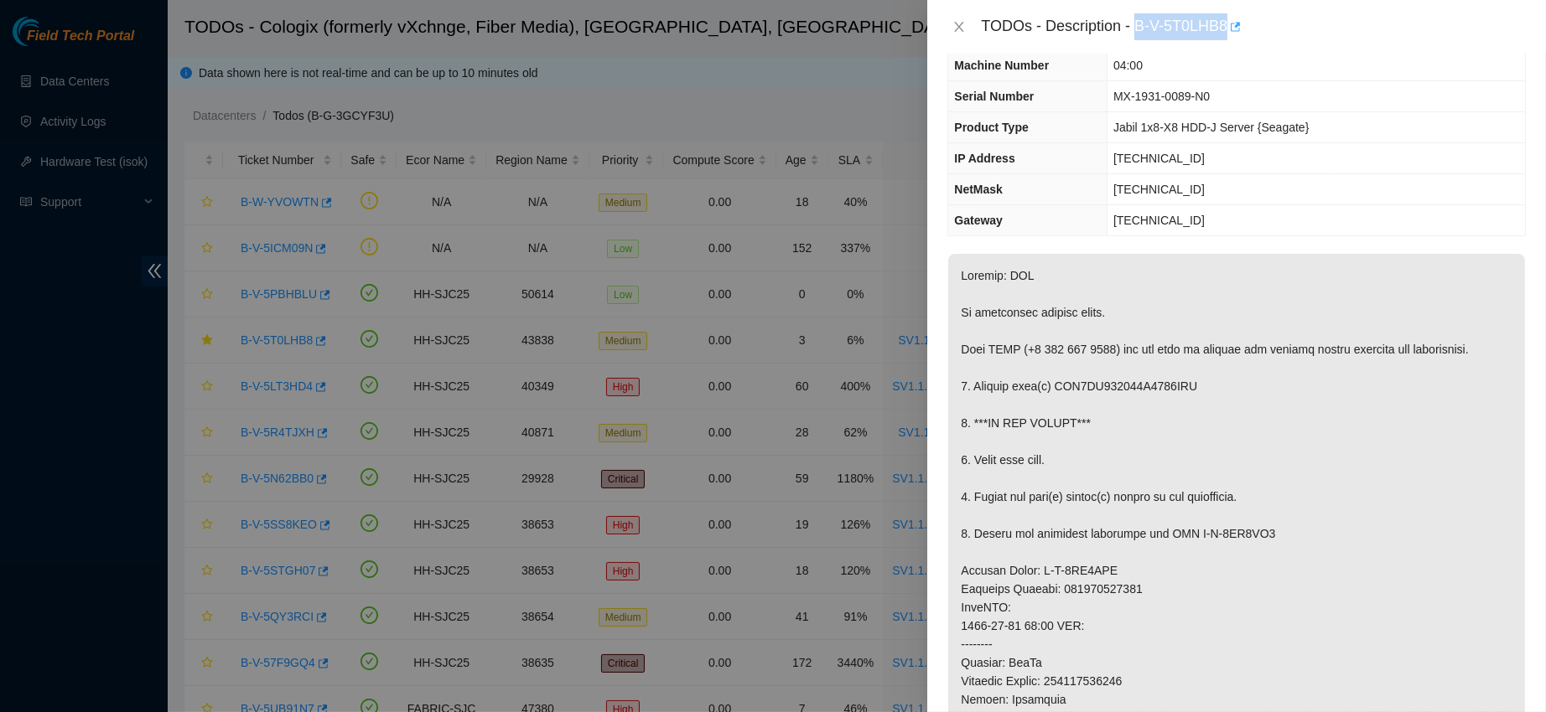
drag, startPoint x: 1190, startPoint y: 22, endPoint x: 1312, endPoint y: 39, distance: 122.8
click at [1312, 39] on body "Field Tech Portal Data Centers Activity Logs Hardware Test (isok) Support TODOs…" at bounding box center [763, 355] width 1527 height 712
copy div "B-V-5T0LHB8"
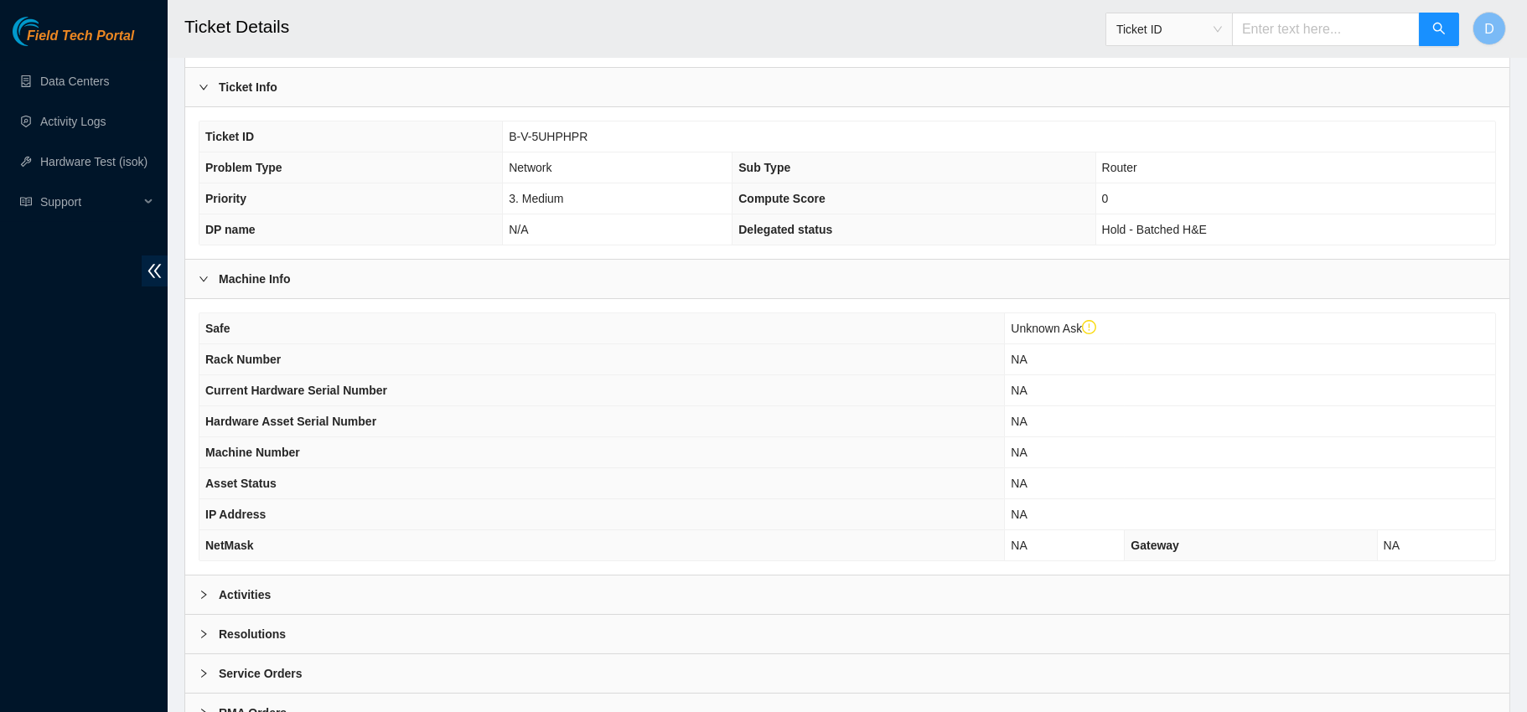
scroll to position [400, 0]
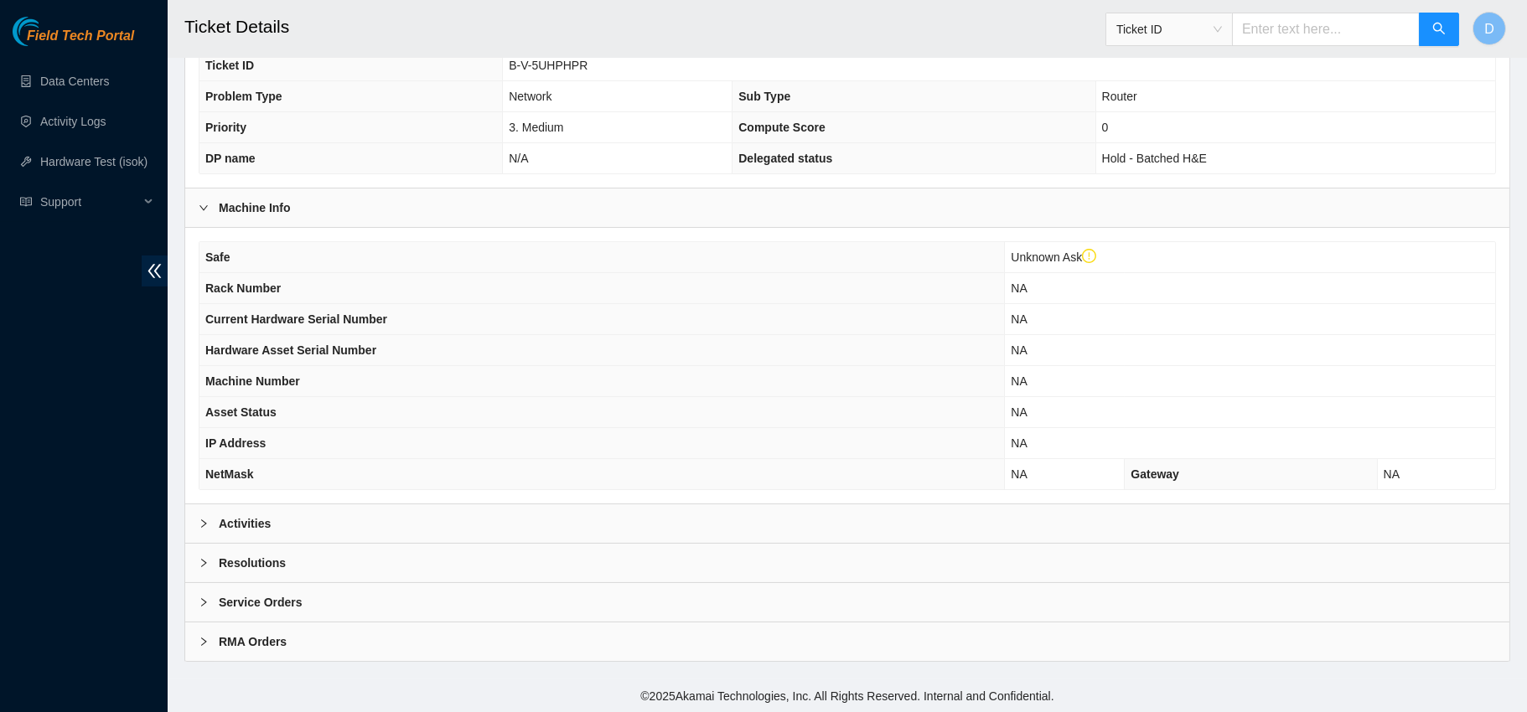
click at [253, 515] on b "Activities" at bounding box center [245, 524] width 52 height 18
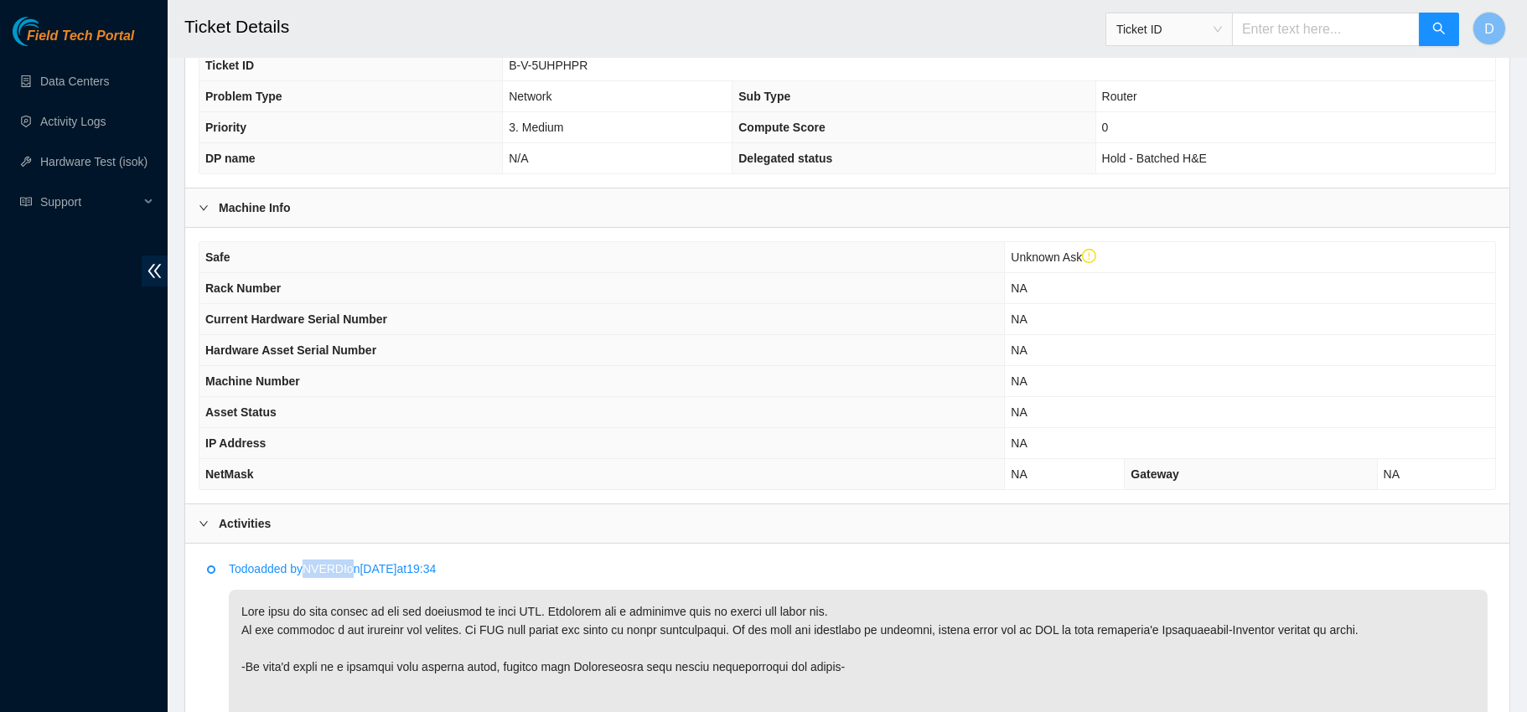
drag, startPoint x: 358, startPoint y: 564, endPoint x: 311, endPoint y: 563, distance: 46.9
click at [311, 563] on p "Todo added by NVERDI on 2025-08-21 at 19:34" at bounding box center [858, 569] width 1259 height 18
copy p "NVERDI"
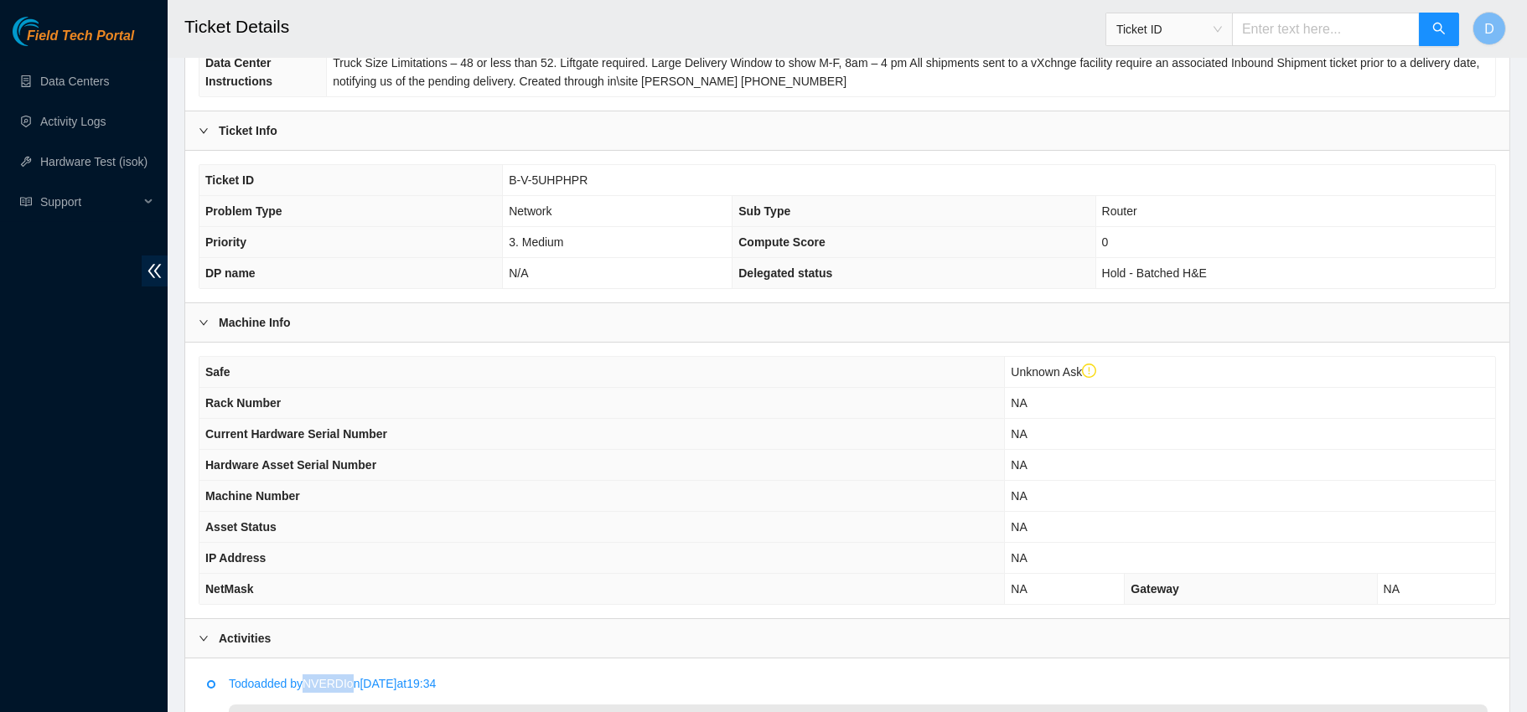
scroll to position [281, 0]
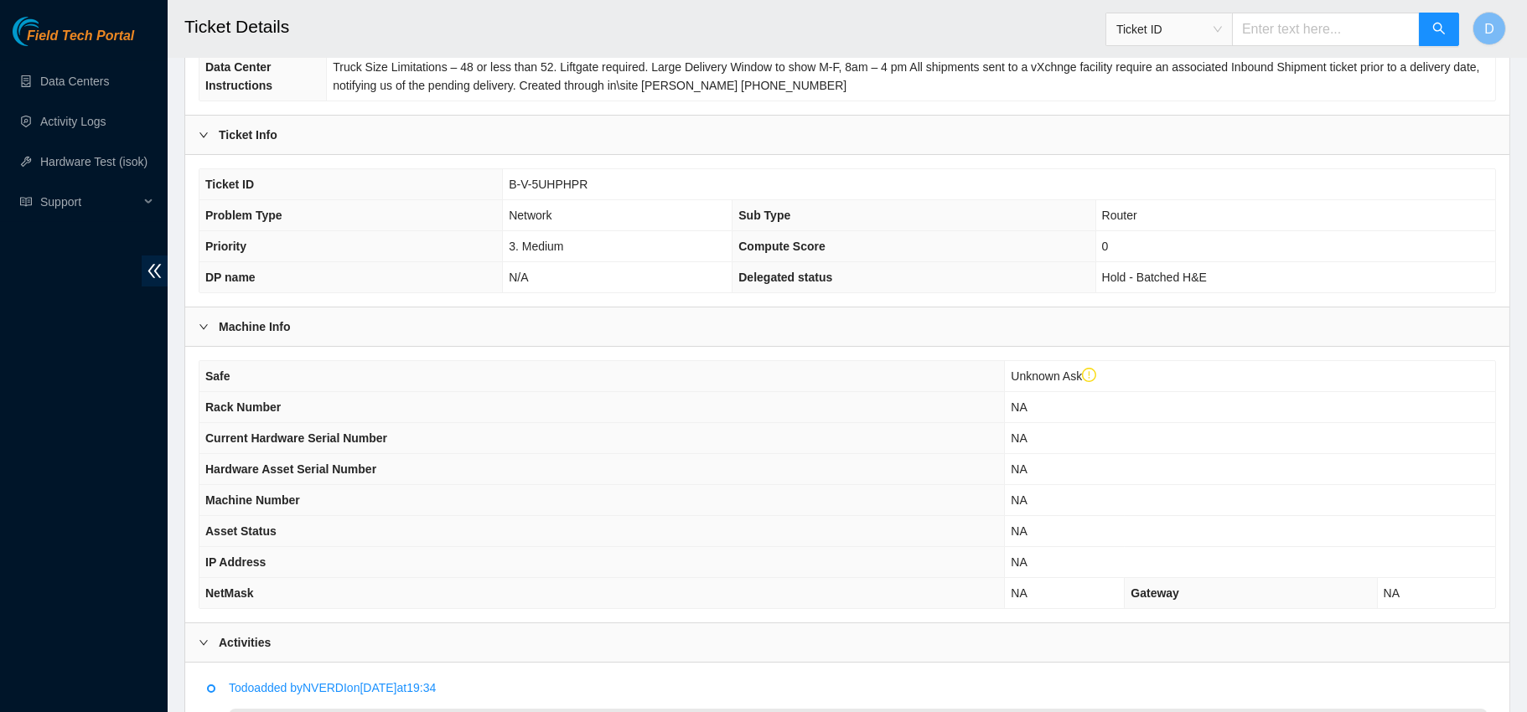
click at [542, 178] on span "B-V-5UHPHPR" at bounding box center [548, 184] width 79 height 13
copy span "B-V-5UHPHPR"
